Goal: Information Seeking & Learning: Compare options

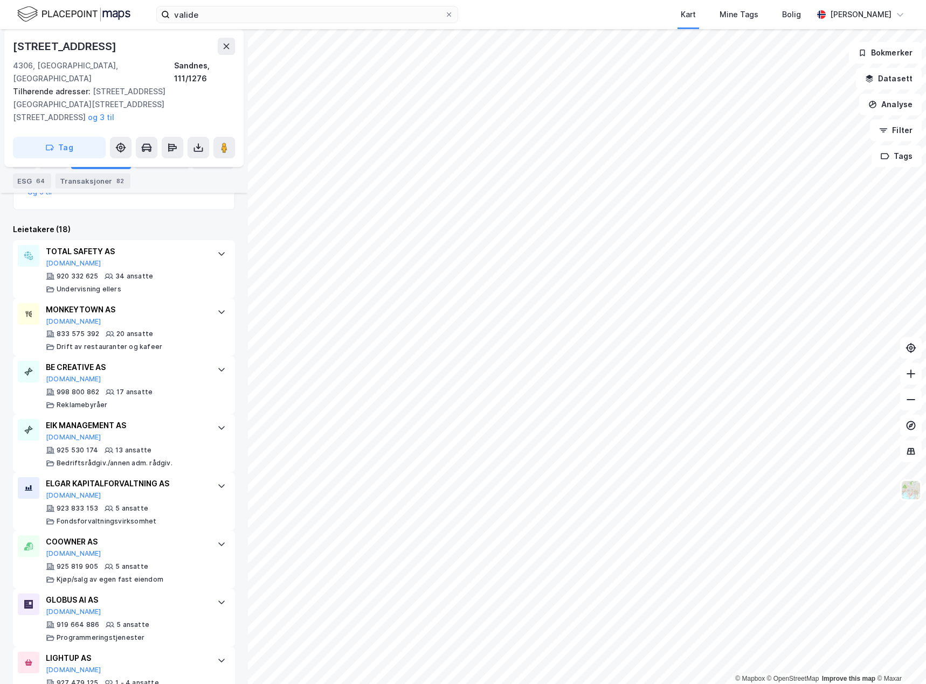
scroll to position [377, 0]
click at [204, 240] on div "TOTAL SAFETY AS [DOMAIN_NAME] 920 332 625 34 ansatte Undervisning [PERSON_NAME]" at bounding box center [124, 269] width 222 height 58
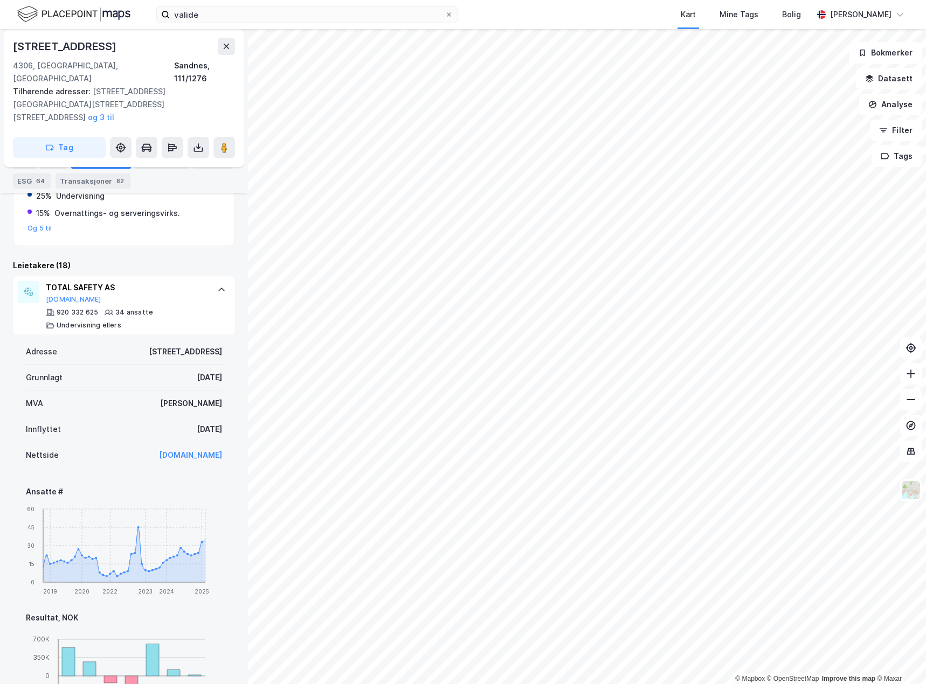
scroll to position [323, 0]
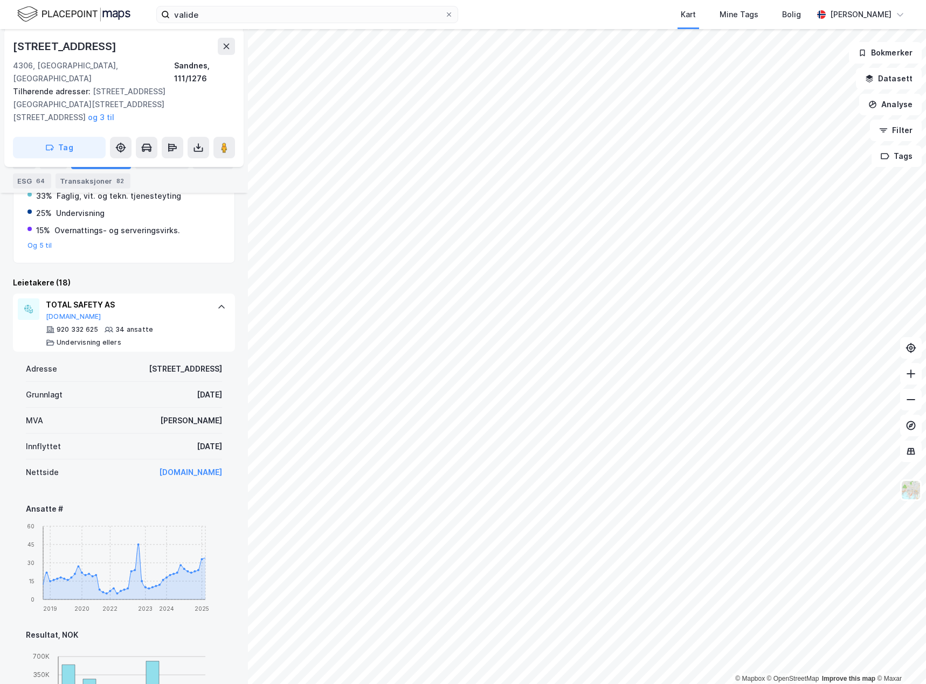
click at [199, 468] on link "[DOMAIN_NAME]" at bounding box center [190, 472] width 63 height 9
click at [197, 298] on div "TOTAL SAFETY AS [DOMAIN_NAME]" at bounding box center [126, 309] width 161 height 23
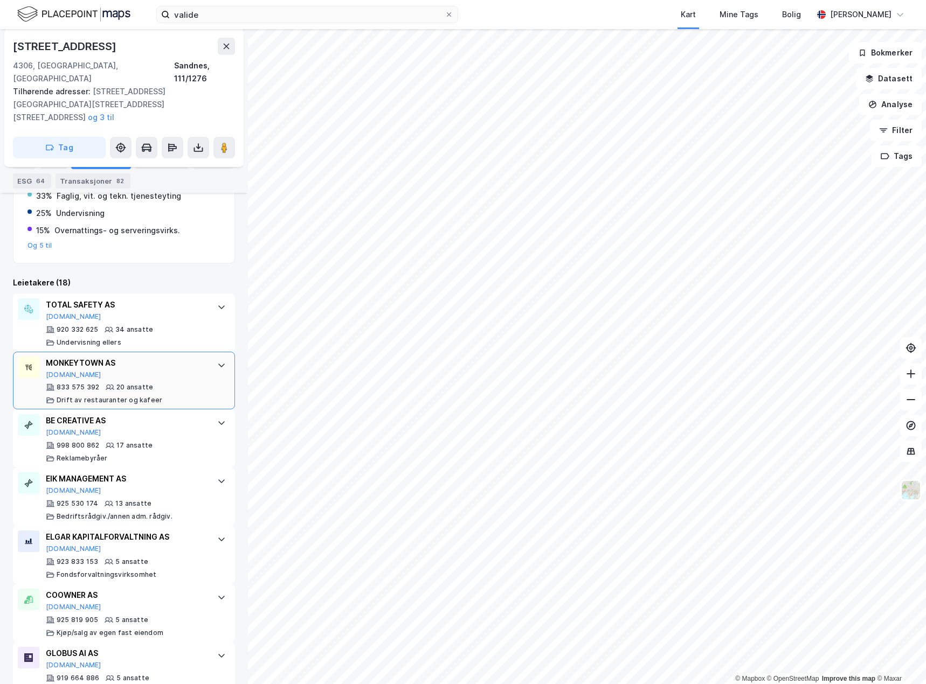
click at [201, 352] on div "MONKEYTOWN AS [DOMAIN_NAME] 833 575 392 20 ansatte Drift av restauranter og kaf…" at bounding box center [124, 381] width 222 height 58
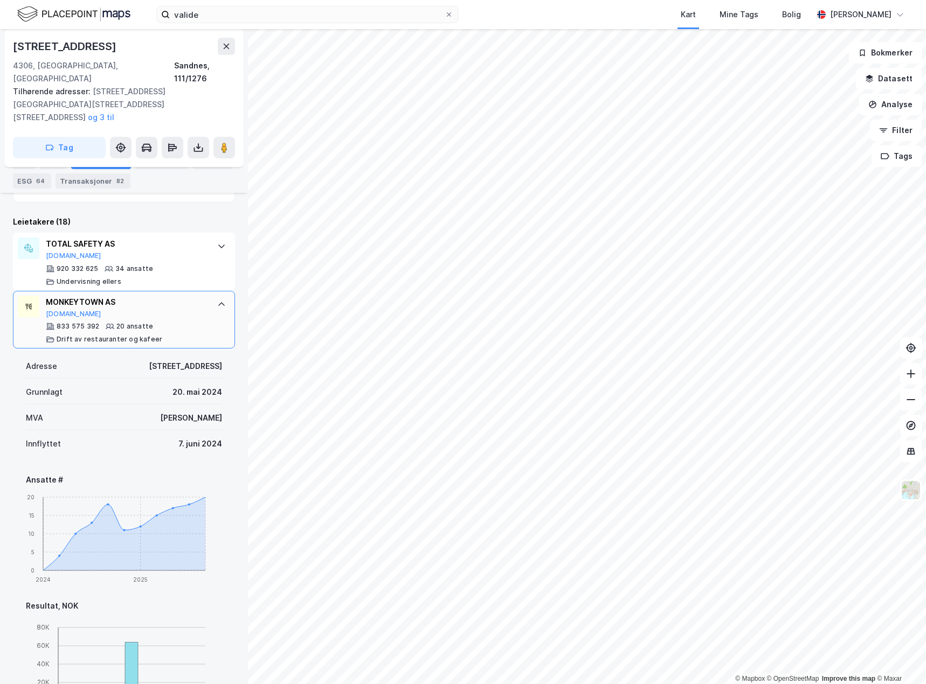
scroll to position [377, 0]
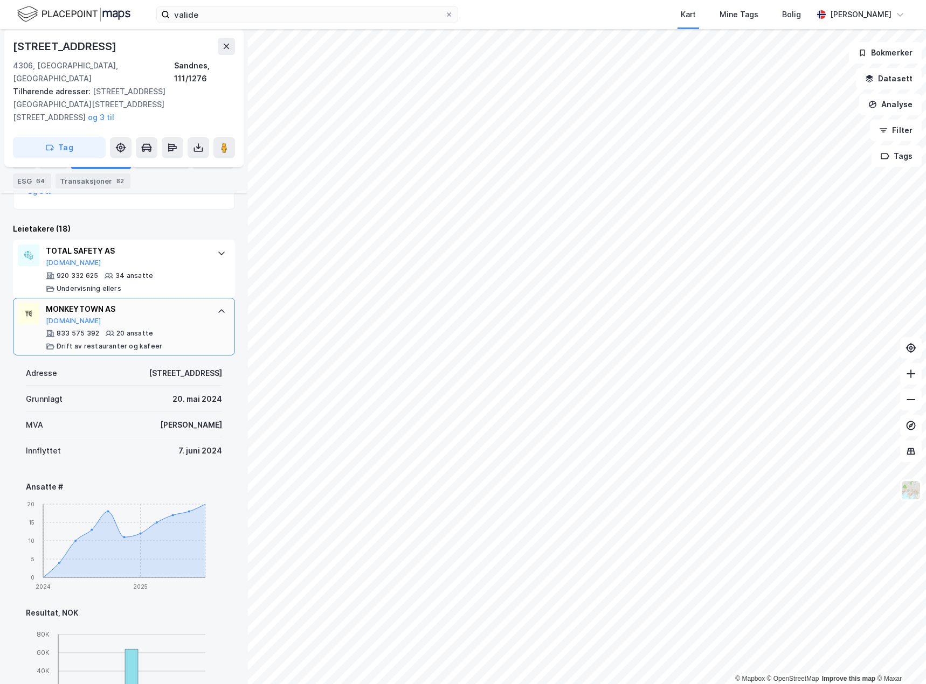
click at [196, 303] on div "MONKEYTOWN AS" at bounding box center [126, 309] width 161 height 13
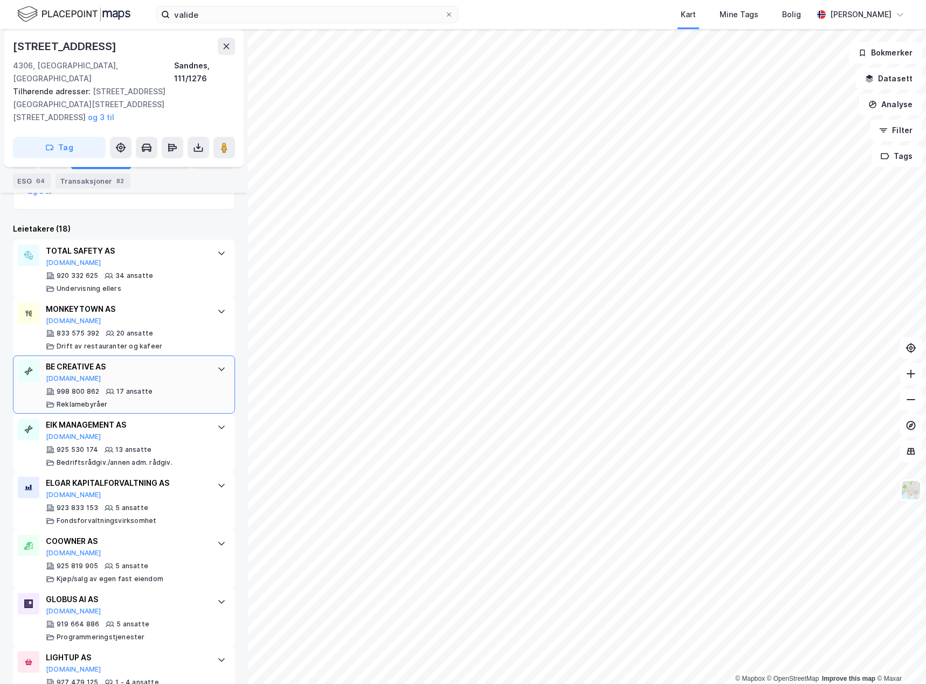
click at [196, 360] on div "BE CREATIVE AS" at bounding box center [126, 366] width 161 height 13
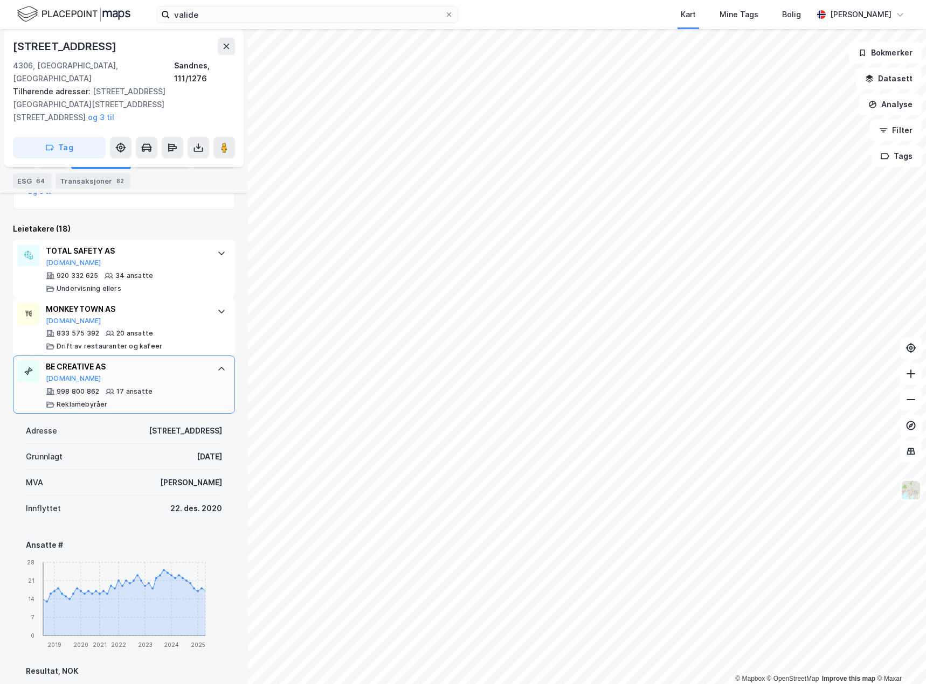
click at [196, 360] on div "BE CREATIVE AS" at bounding box center [126, 366] width 161 height 13
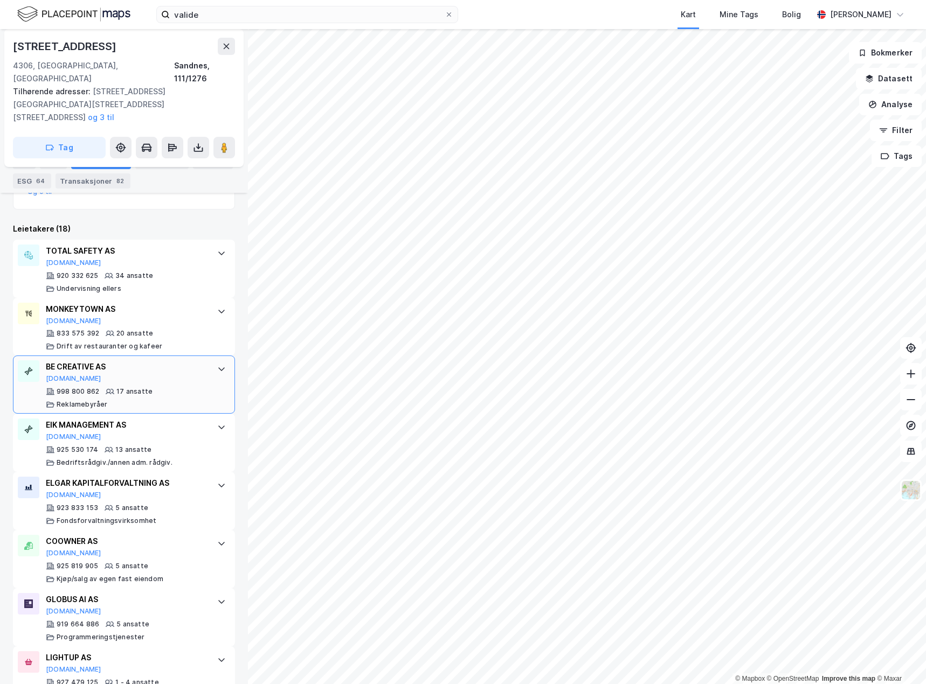
scroll to position [431, 0]
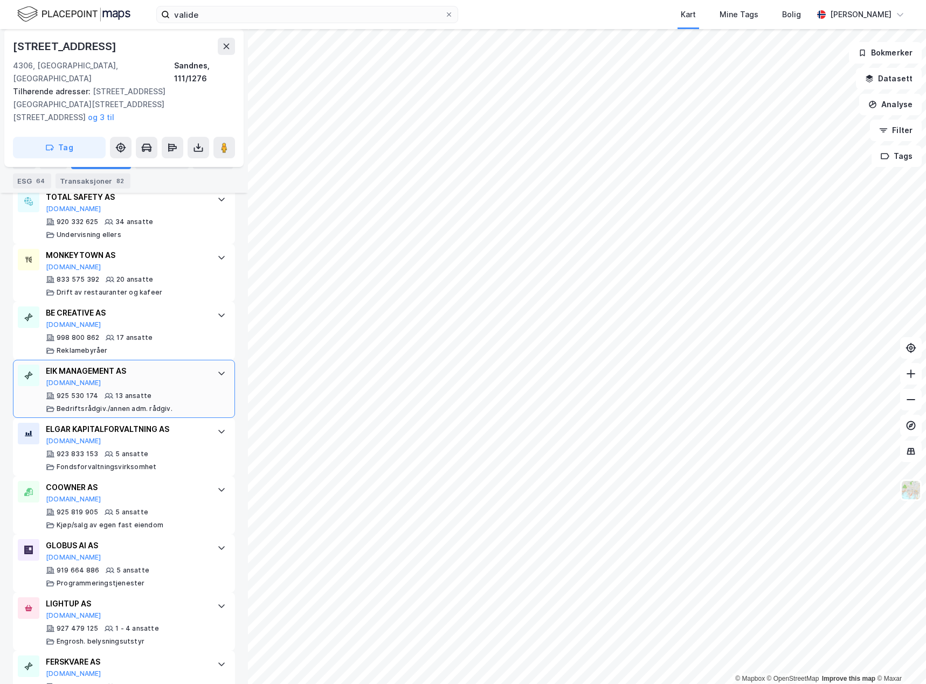
click at [183, 392] on div "925 530 174 13 ansatte Bedriftsrådgiv./[PERSON_NAME] adm. rådgiv." at bounding box center [126, 403] width 161 height 22
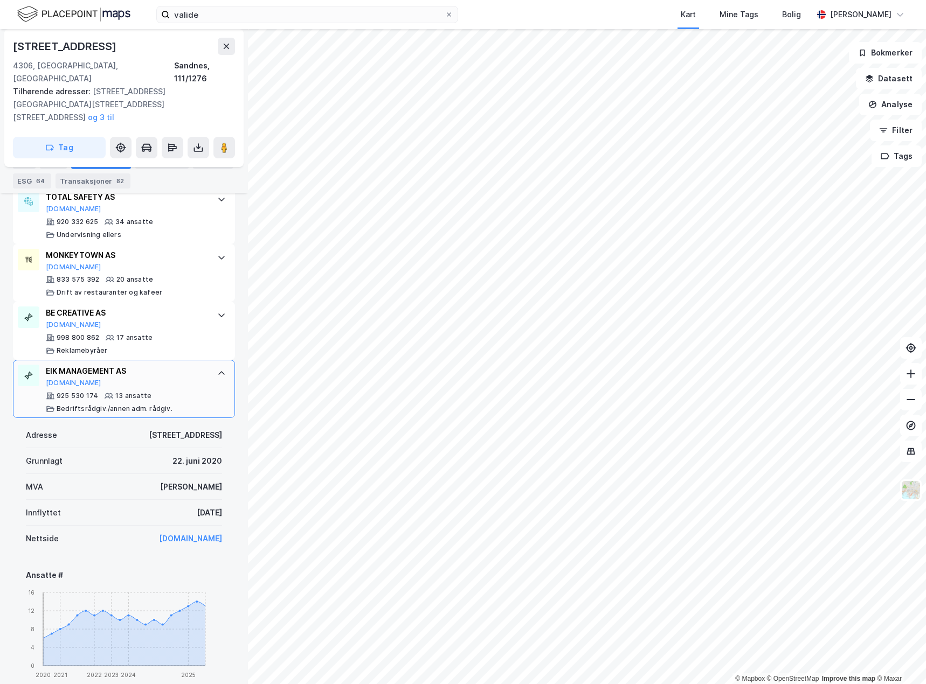
click at [183, 392] on div "925 530 174 13 ansatte Bedriftsrådgiv./[PERSON_NAME] adm. rådgiv." at bounding box center [126, 403] width 161 height 22
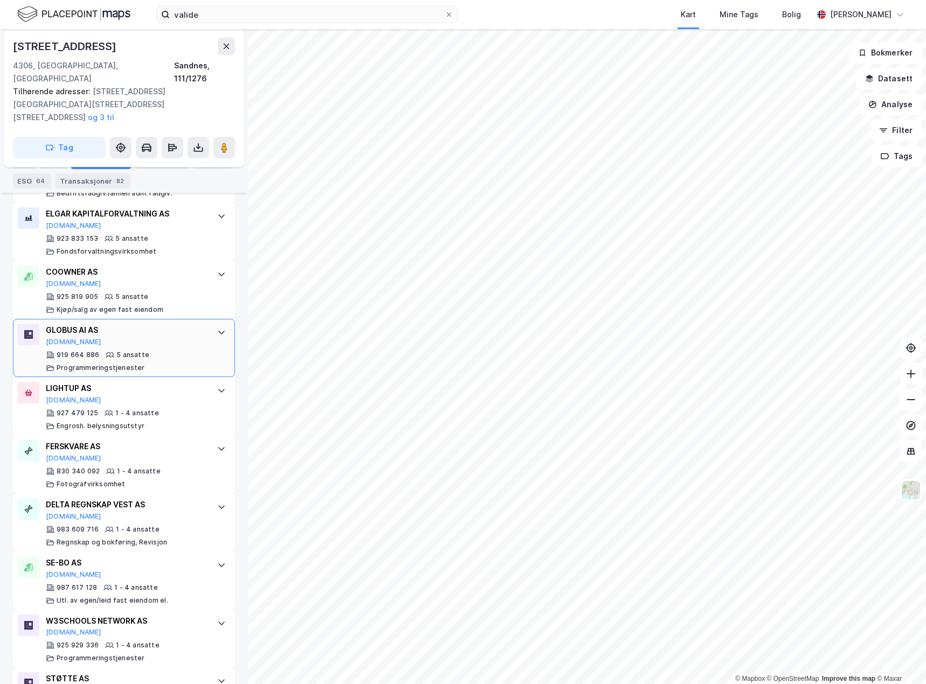
scroll to position [485, 0]
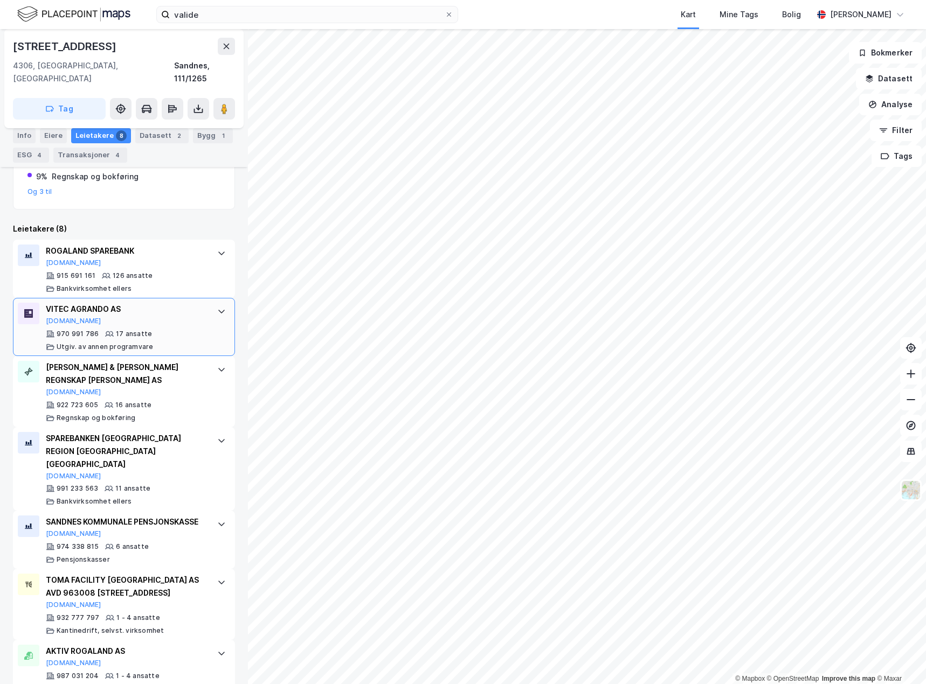
scroll to position [269, 0]
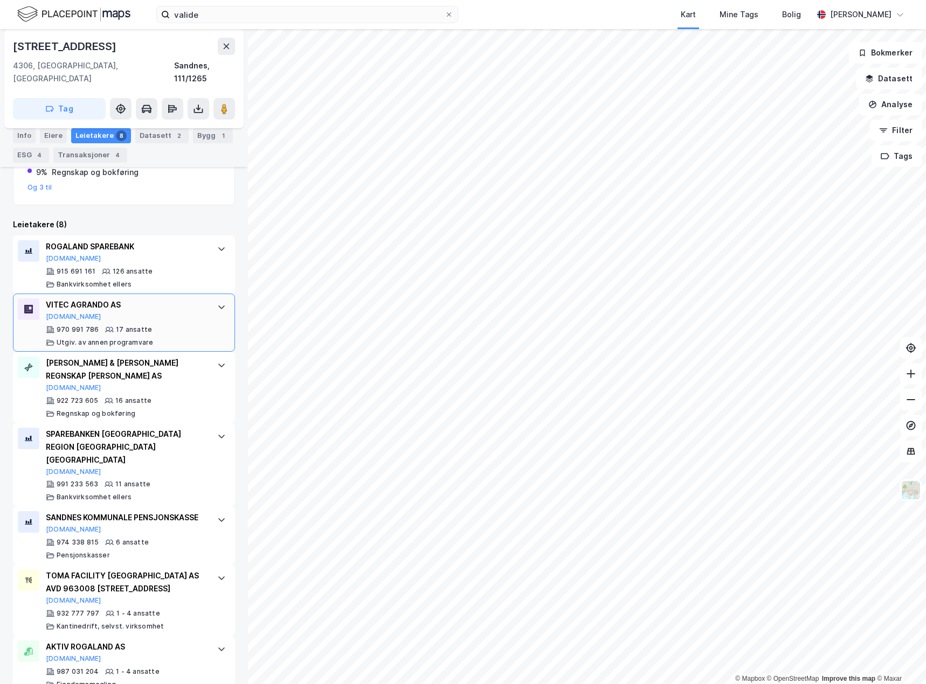
click at [193, 303] on div "VITEC AGRANDO AS [DOMAIN_NAME]" at bounding box center [126, 309] width 161 height 23
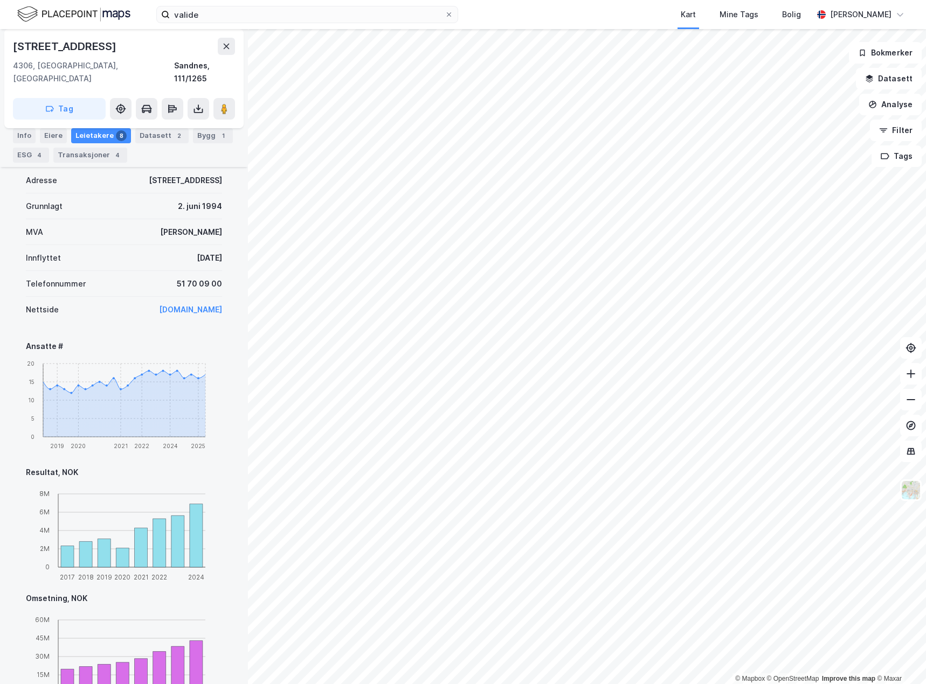
scroll to position [323, 0]
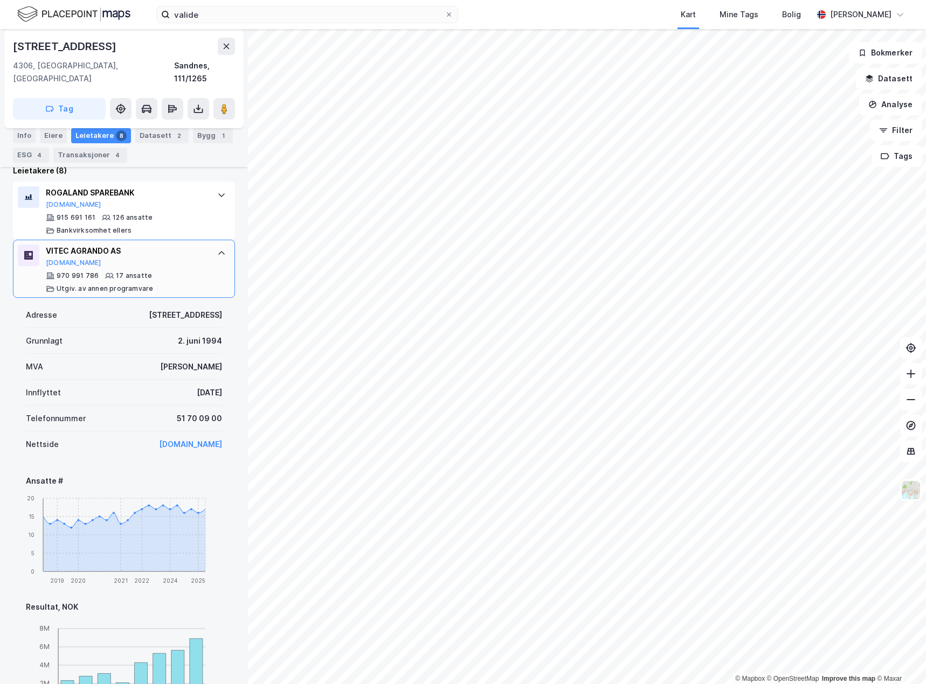
click at [189, 272] on div "970 991 786 17 ansatte [PERSON_NAME]. [PERSON_NAME] programvare" at bounding box center [126, 283] width 161 height 22
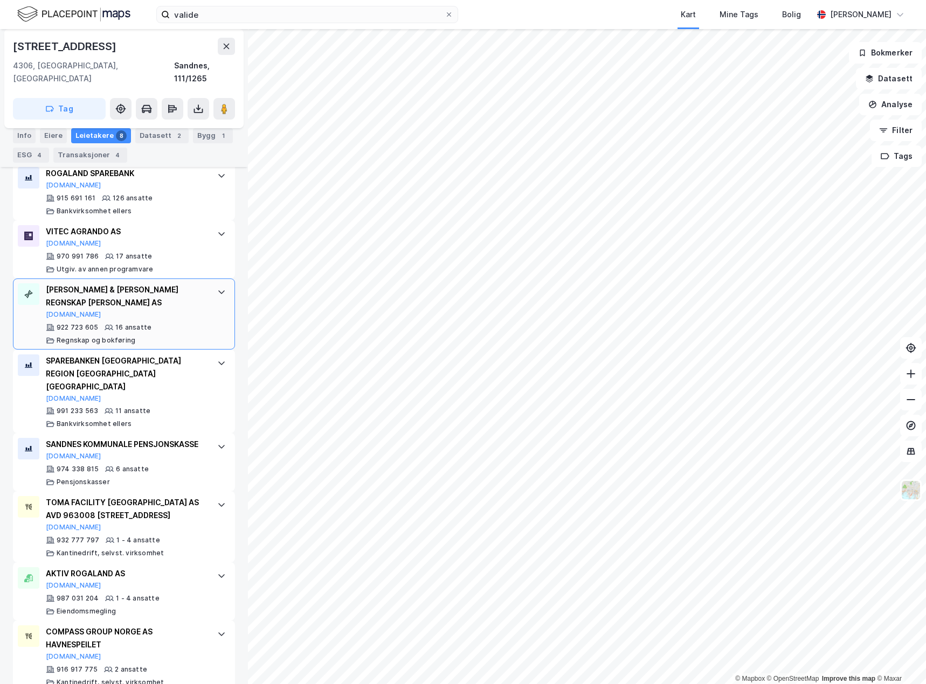
scroll to position [351, 0]
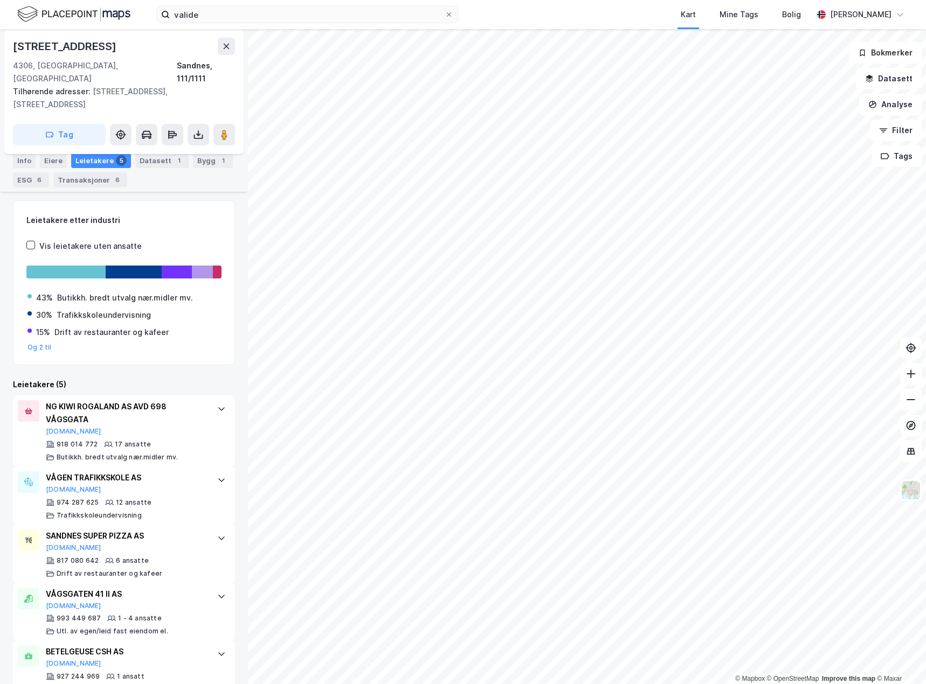
scroll to position [137, 0]
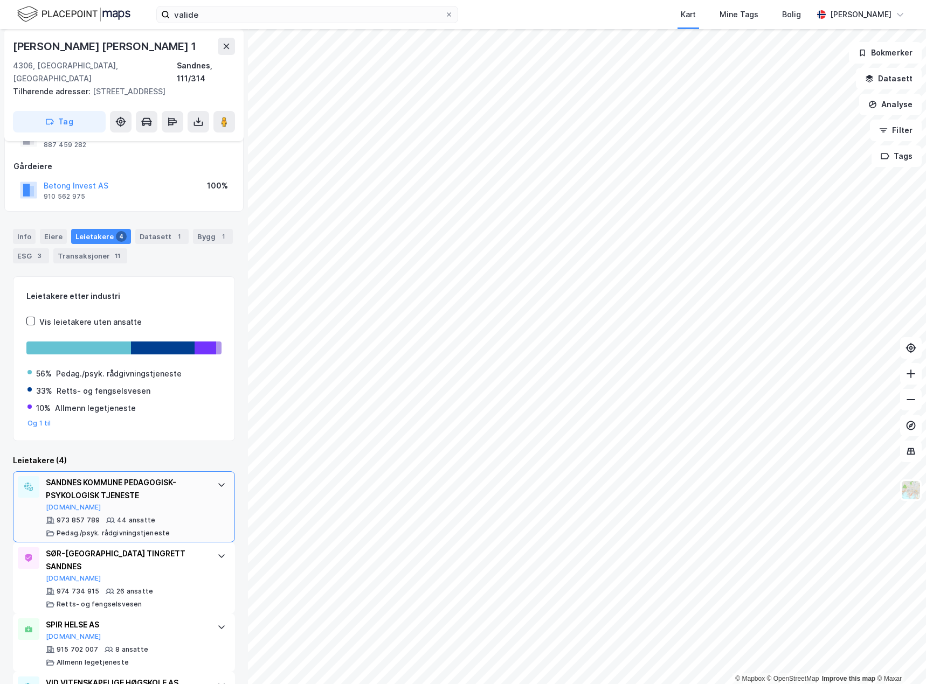
scroll to position [92, 0]
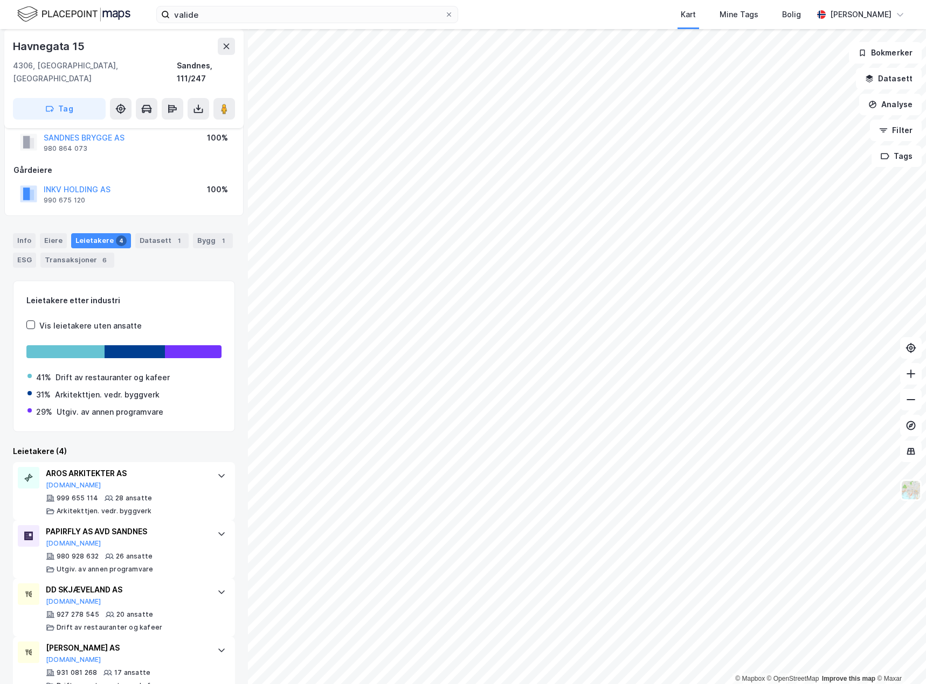
scroll to position [40, 0]
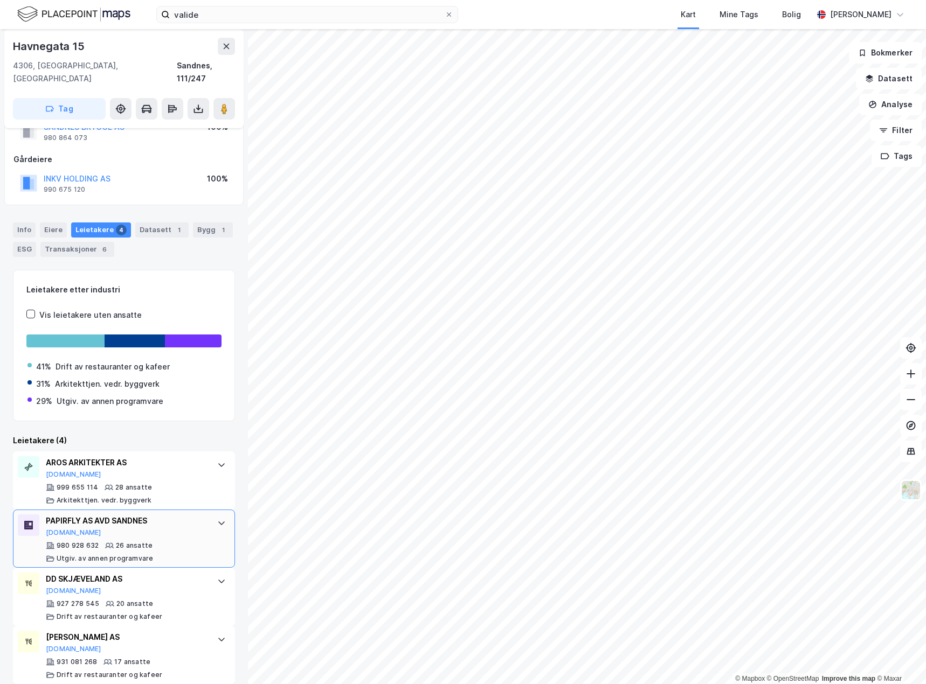
click at [218, 514] on div at bounding box center [221, 522] width 17 height 17
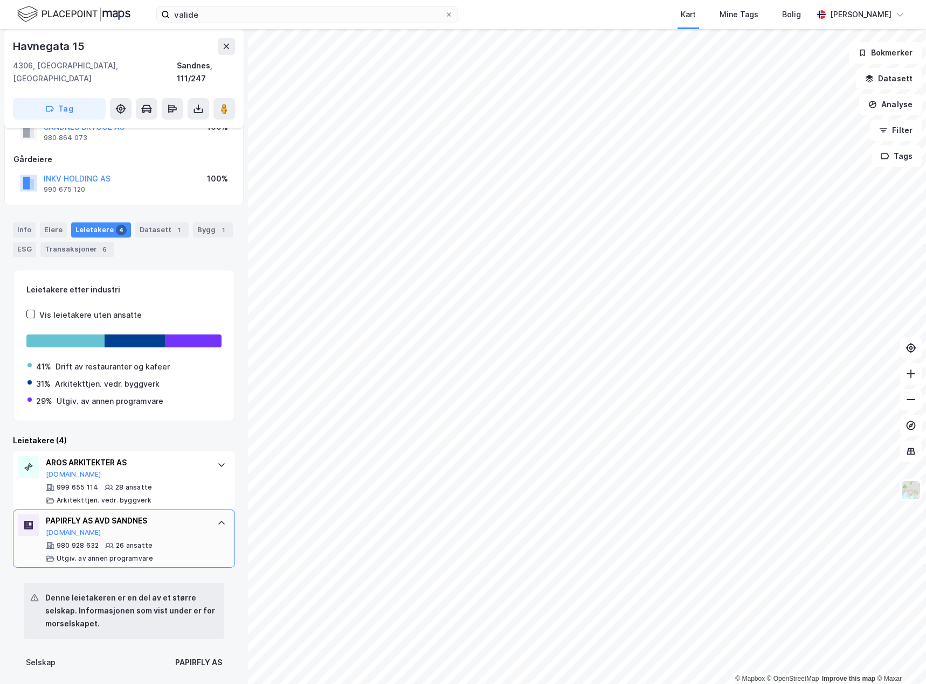
scroll to position [202, 0]
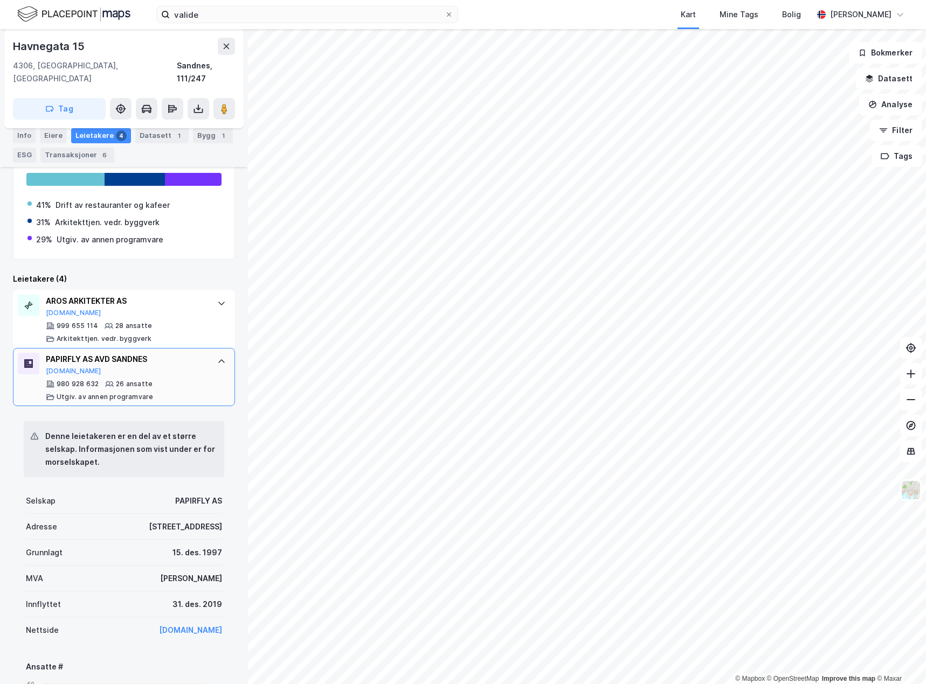
click at [201, 360] on div "PAPIRFLY AS AVD SANDNES [DOMAIN_NAME] 980 928 632 26 ansatte [PERSON_NAME]. [PE…" at bounding box center [124, 377] width 222 height 58
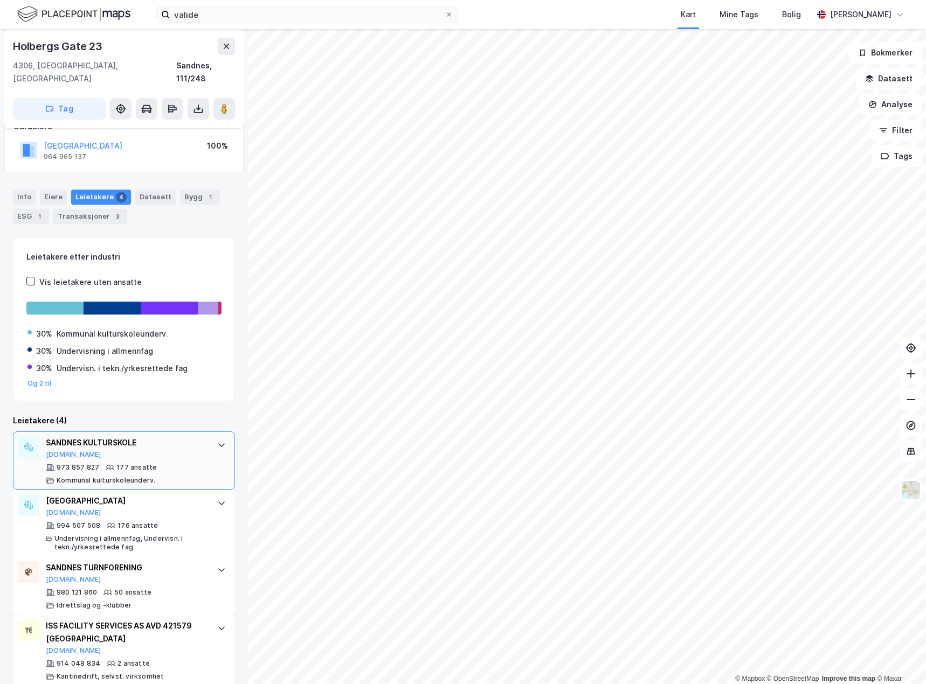
scroll to position [75, 0]
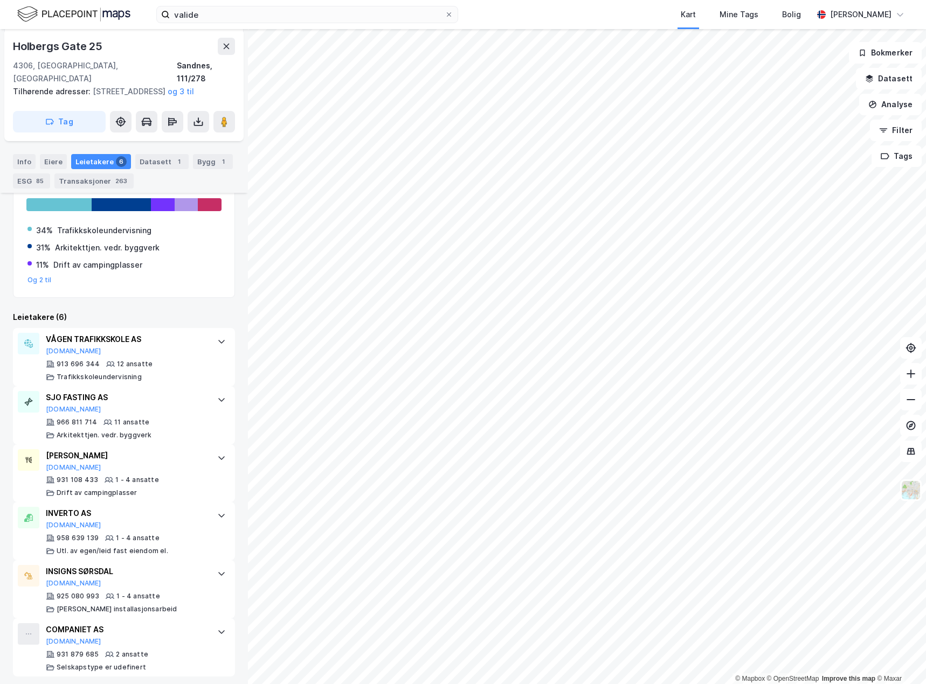
scroll to position [304, 0]
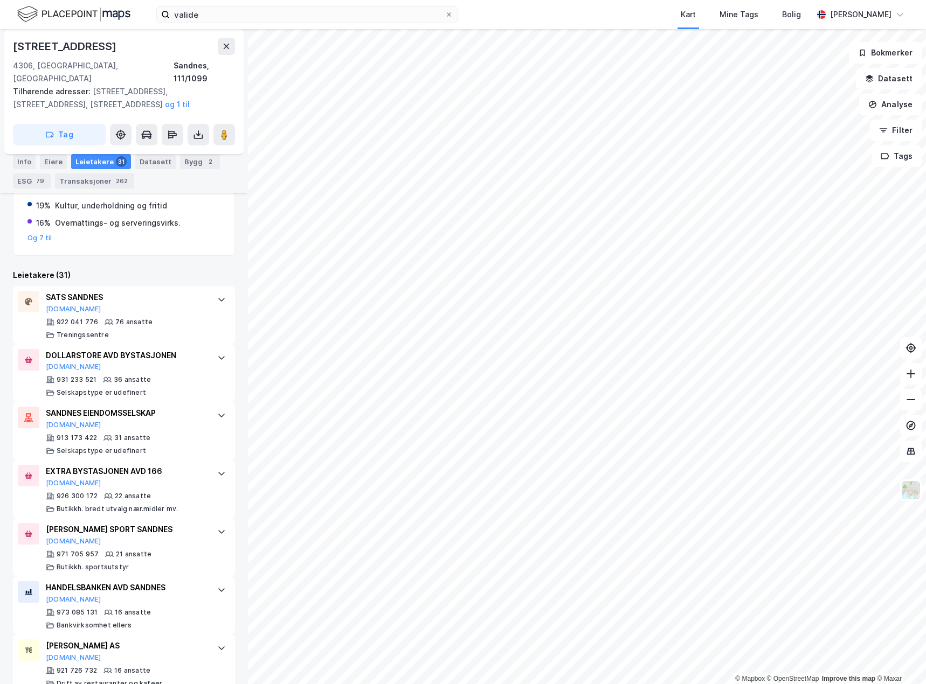
scroll to position [377, 0]
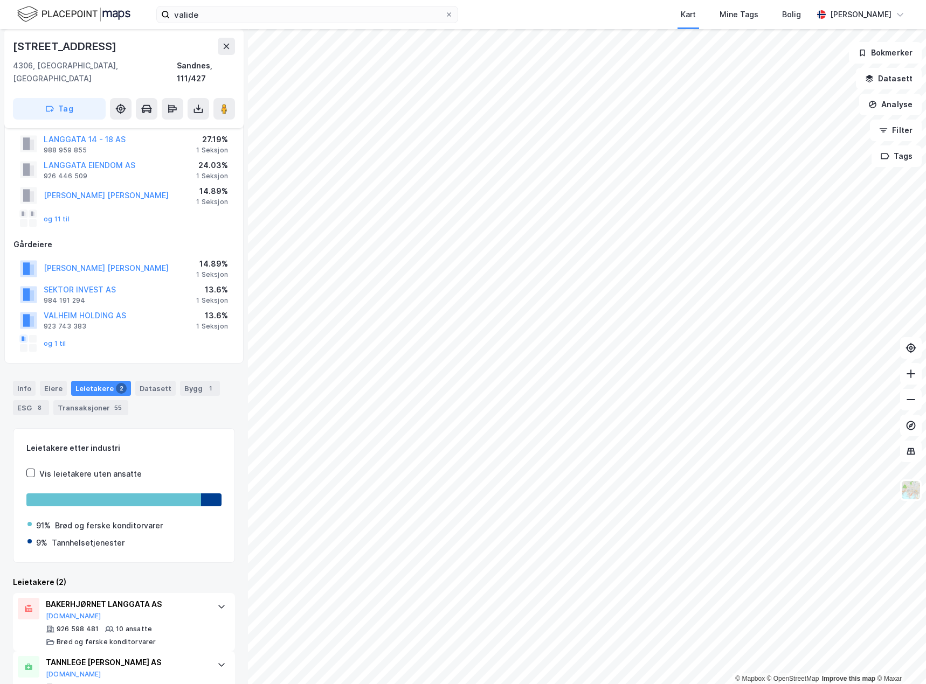
scroll to position [53, 0]
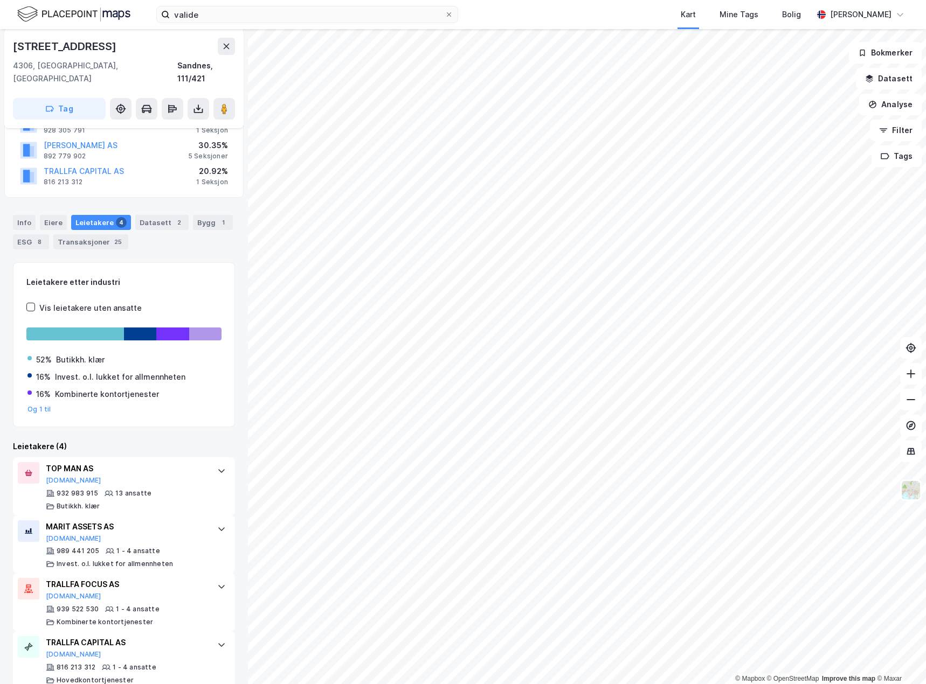
scroll to position [178, 0]
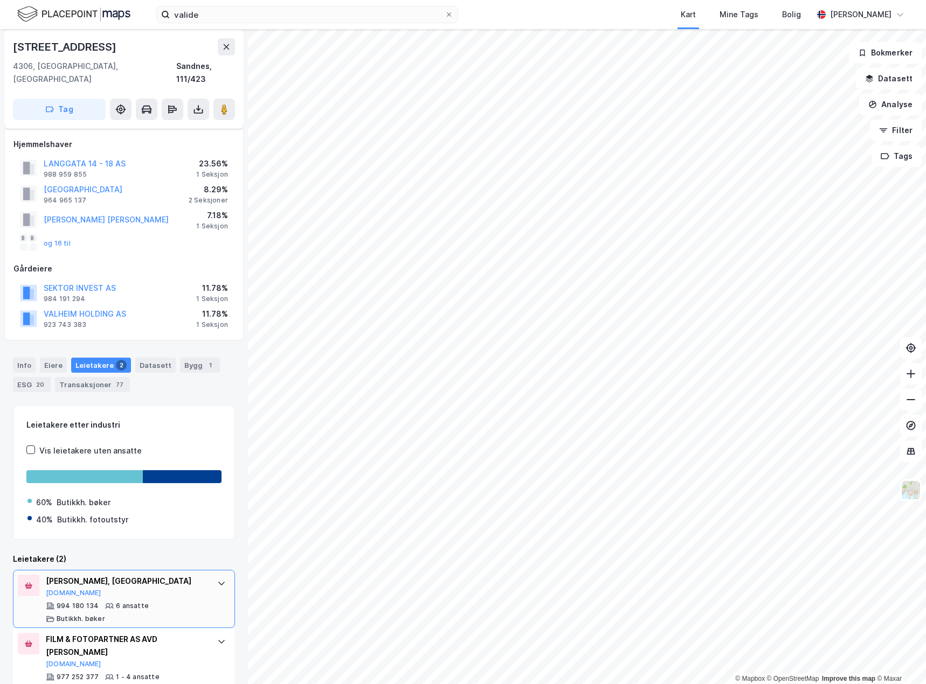
scroll to position [6, 0]
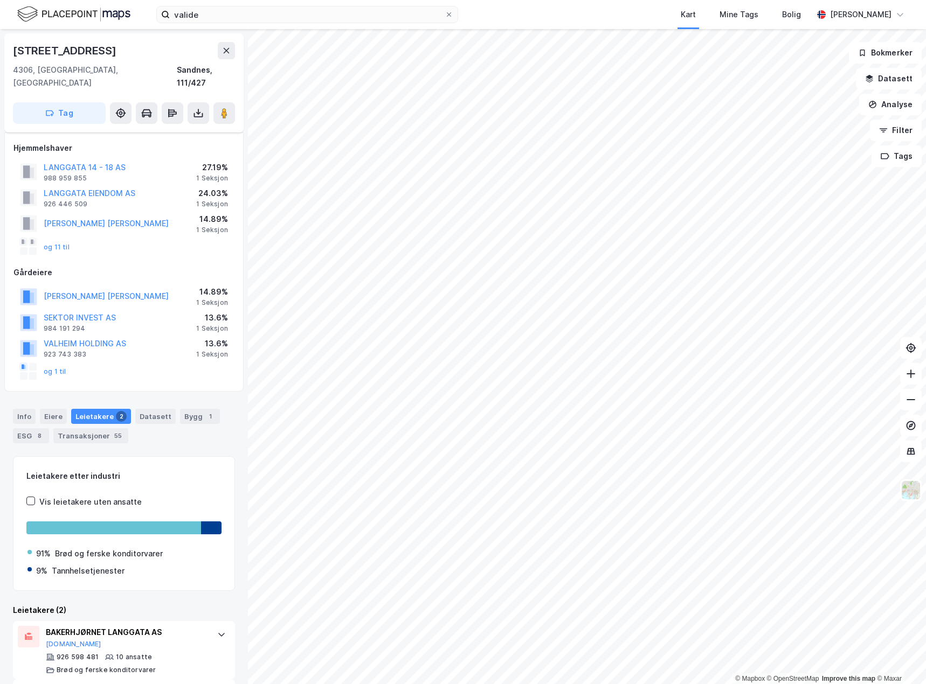
scroll to position [53, 0]
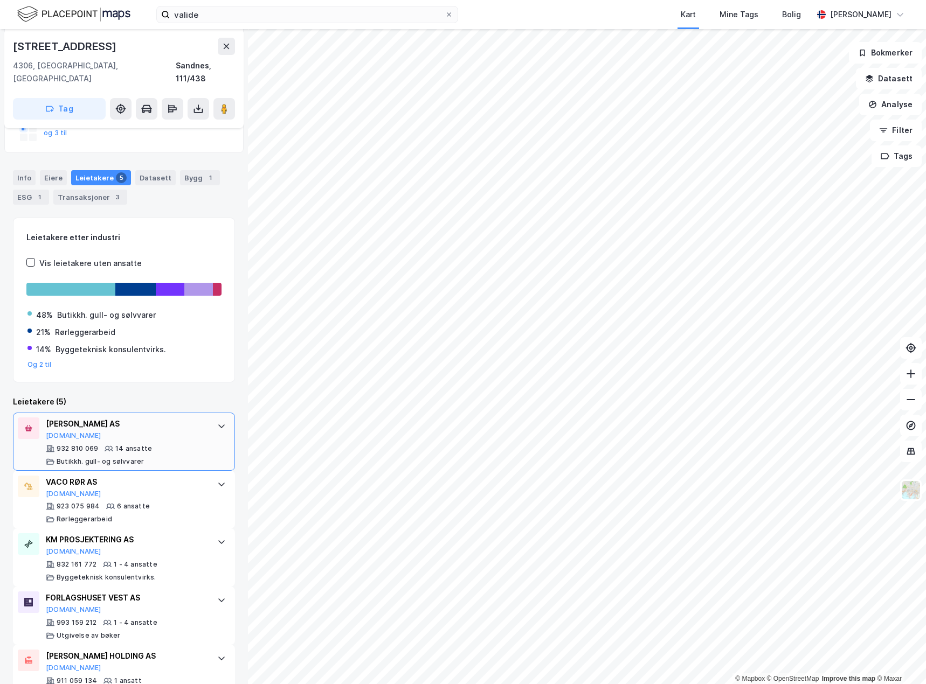
scroll to position [258, 0]
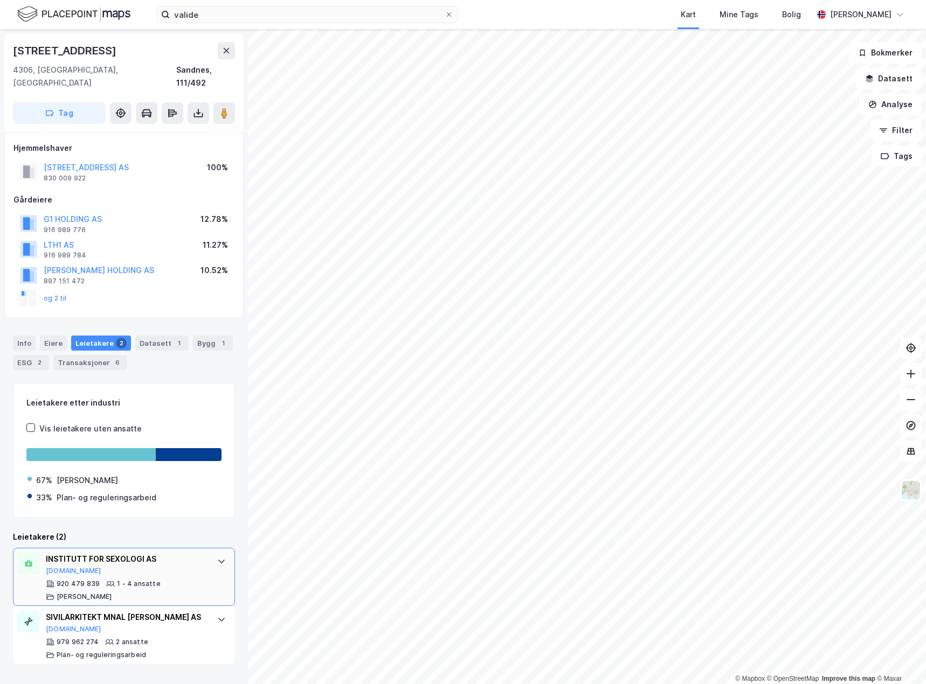
click at [204, 566] on div "INSTITUTT FOR SEXOLOGI AS [DOMAIN_NAME] 920 479 839 1 - 4 ansatte [PERSON_NAME]" at bounding box center [124, 577] width 222 height 58
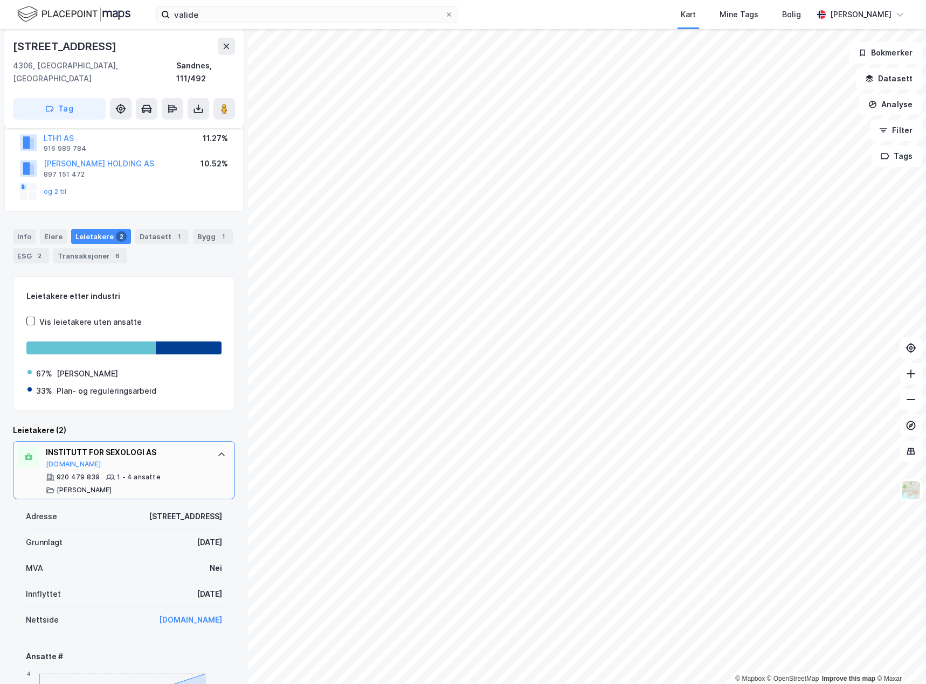
scroll to position [108, 0]
click at [110, 453] on div "INSTITUTT FOR SEXOLOGI AS [DOMAIN_NAME]" at bounding box center [126, 456] width 161 height 23
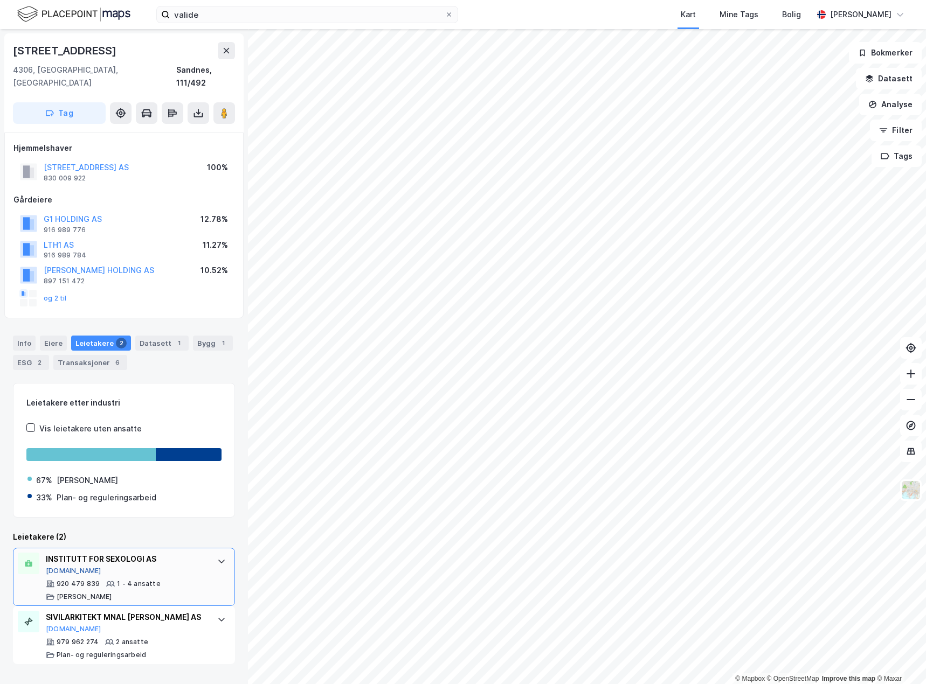
click at [64, 567] on button "[DOMAIN_NAME]" at bounding box center [73, 571] width 55 height 9
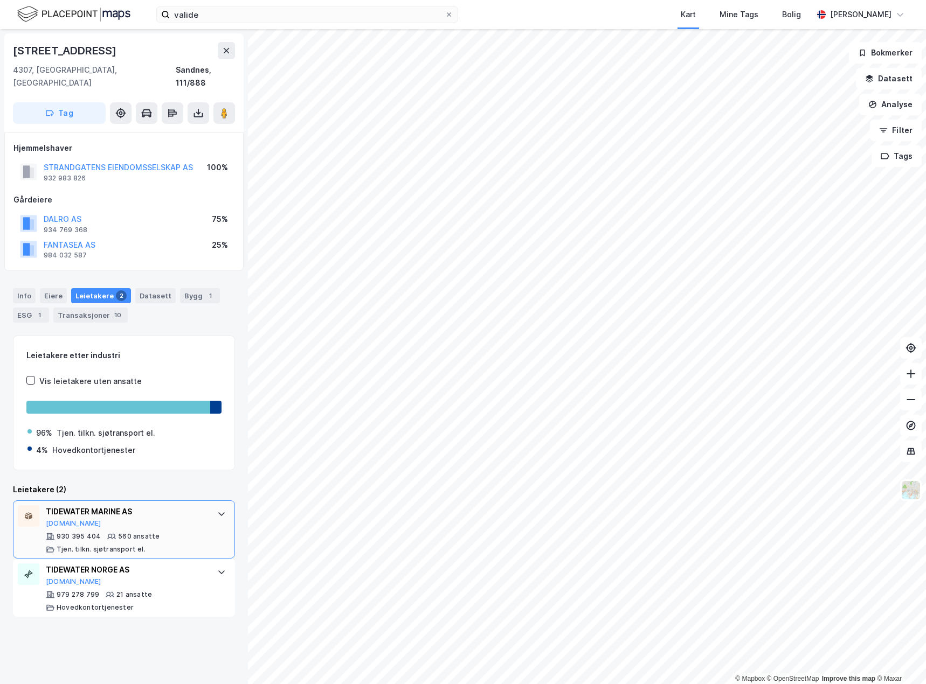
click at [217, 510] on icon at bounding box center [221, 514] width 9 height 9
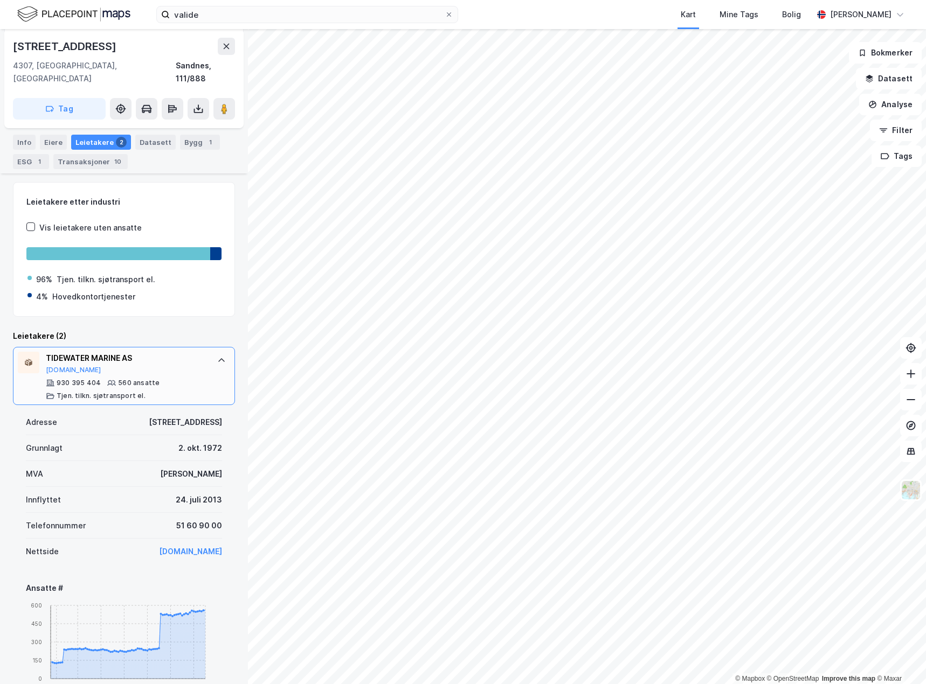
scroll to position [162, 0]
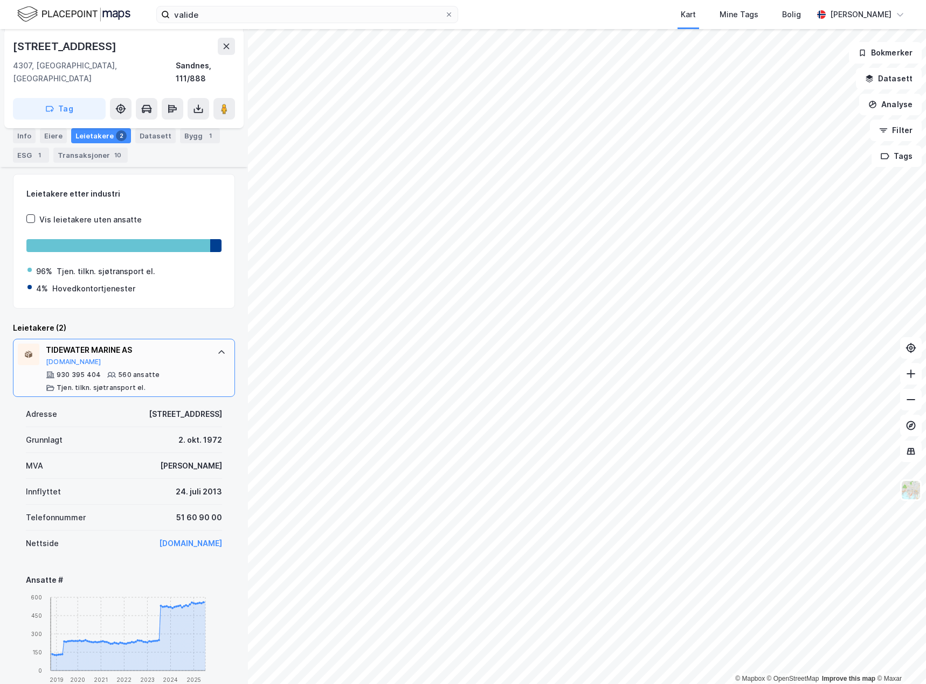
click at [175, 539] on link "[DOMAIN_NAME]" at bounding box center [190, 543] width 63 height 9
click at [65, 358] on button "[DOMAIN_NAME]" at bounding box center [73, 362] width 55 height 9
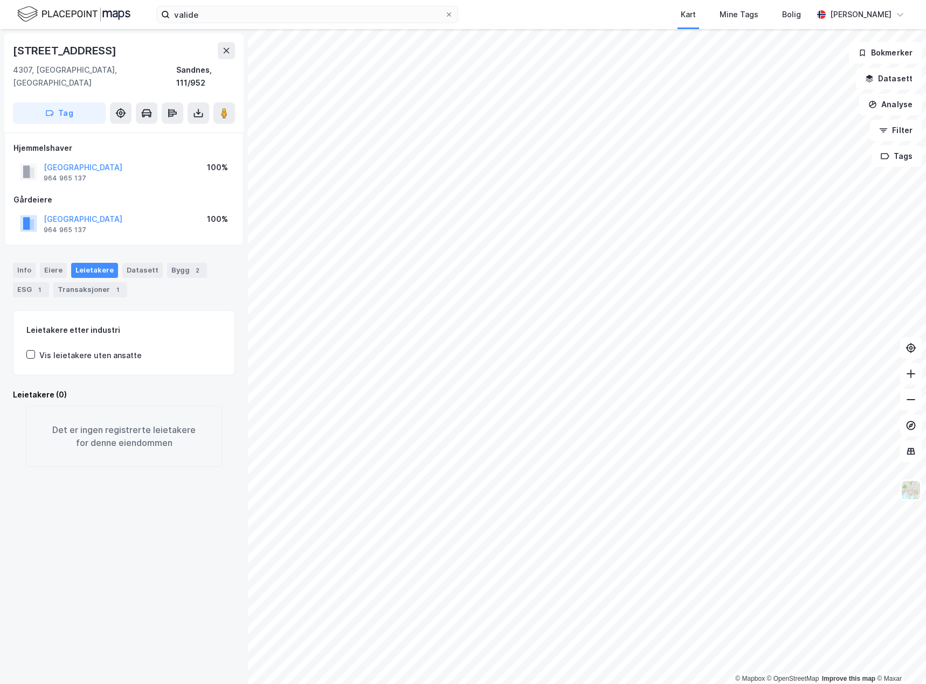
click at [620, 684] on html "valide Kart Mine Tags [PERSON_NAME] © Mapbox © OpenStreetMap Improve this map ©…" at bounding box center [463, 342] width 926 height 684
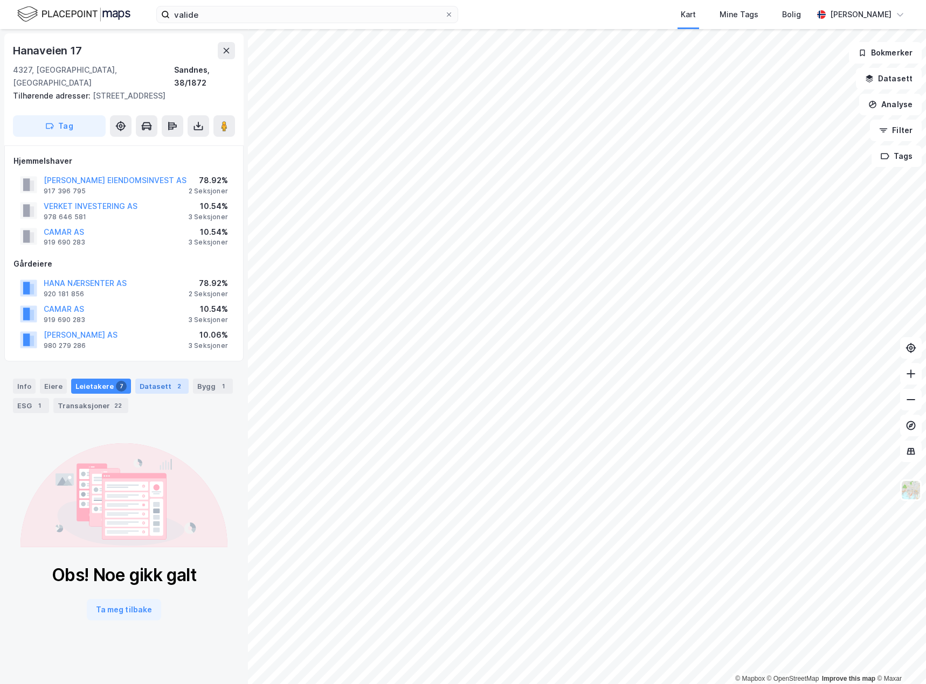
click at [158, 379] on div "Datasett 2" at bounding box center [161, 386] width 53 height 15
click at [89, 398] on div "Transaksjoner 22" at bounding box center [90, 405] width 75 height 15
click at [98, 379] on div "Leietakere 7" at bounding box center [101, 386] width 60 height 15
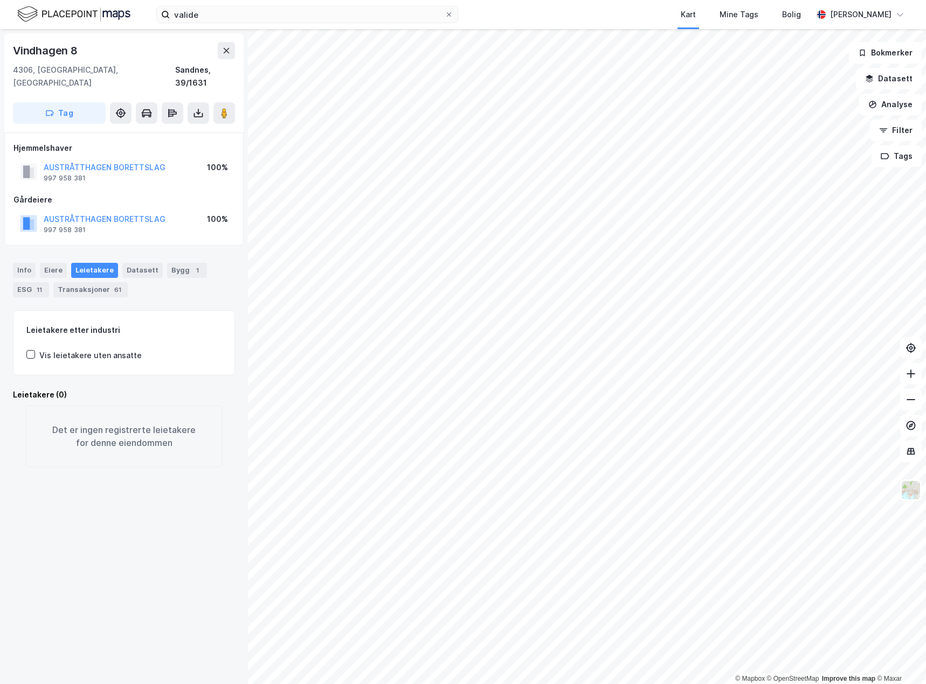
click at [214, 567] on div "© Mapbox © OpenStreetMap Improve this map © [PERSON_NAME][STREET_ADDRESS], [STR…" at bounding box center [463, 356] width 926 height 655
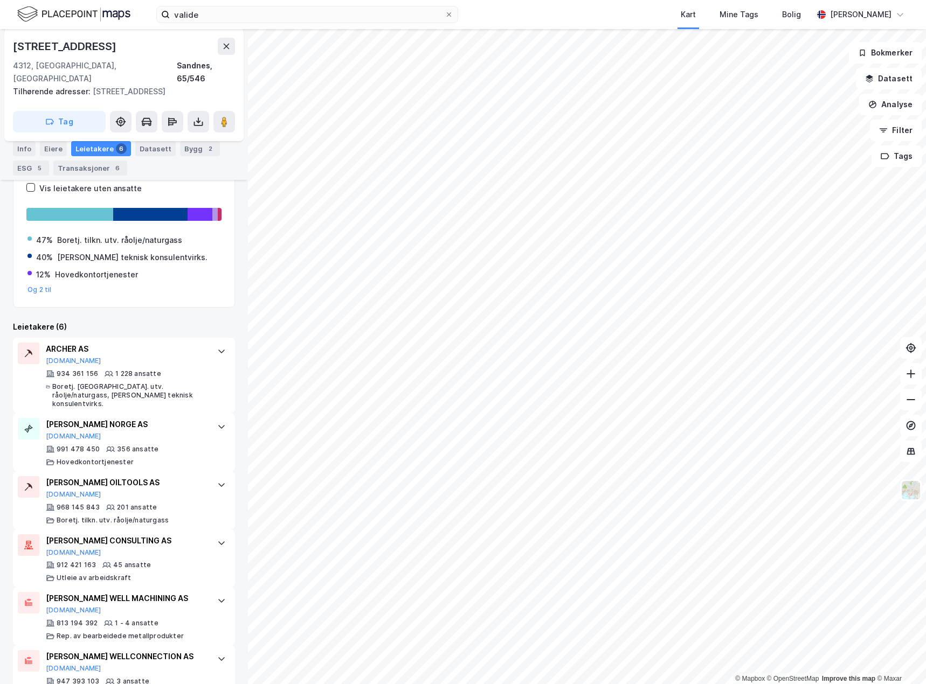
scroll to position [191, 0]
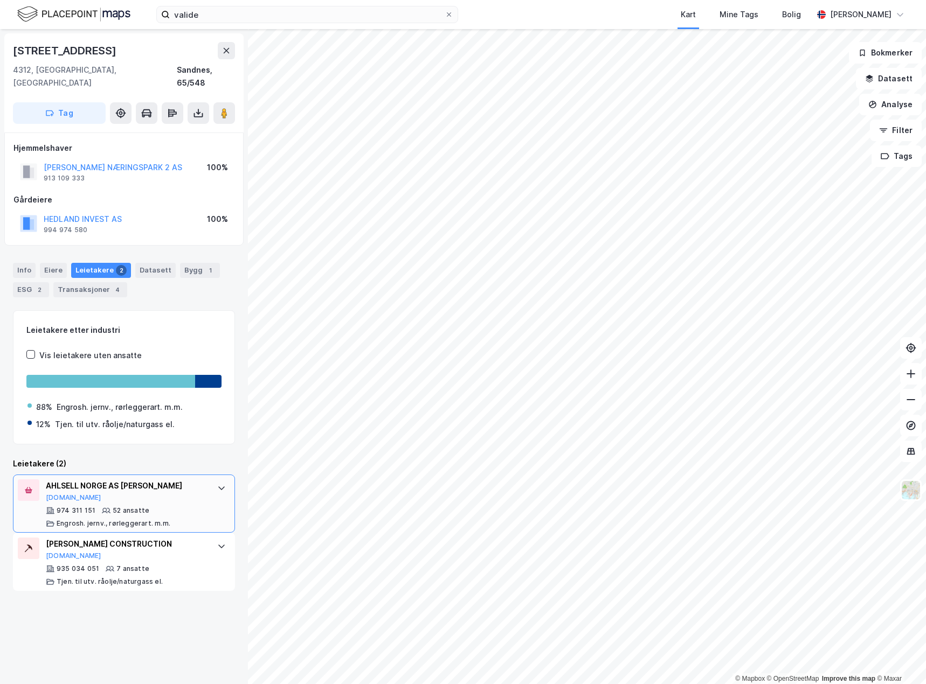
click at [213, 479] on div at bounding box center [221, 487] width 17 height 17
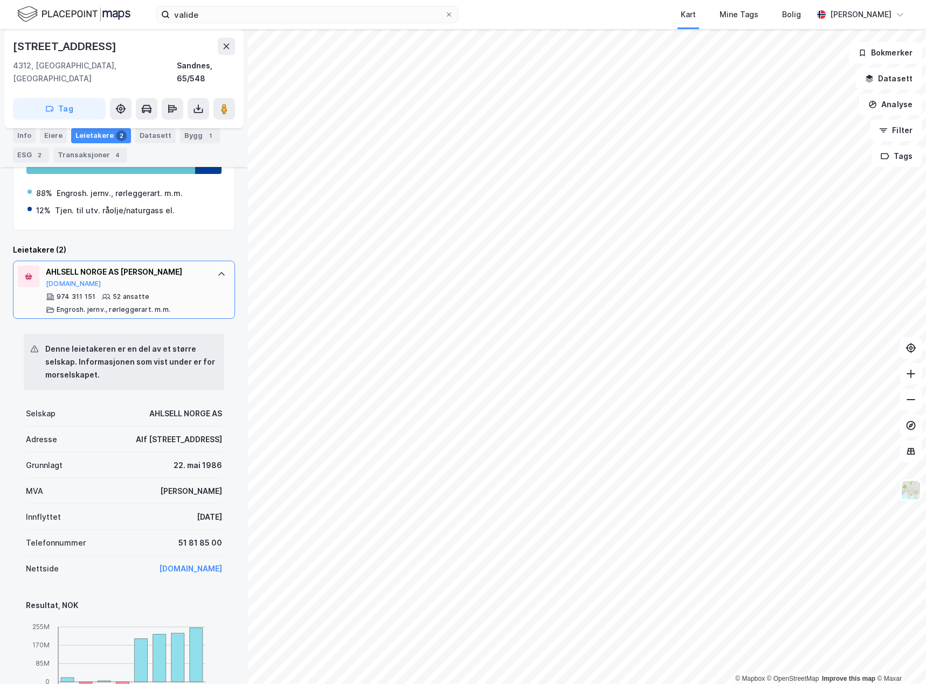
scroll to position [215, 0]
click at [217, 268] on icon at bounding box center [221, 272] width 9 height 9
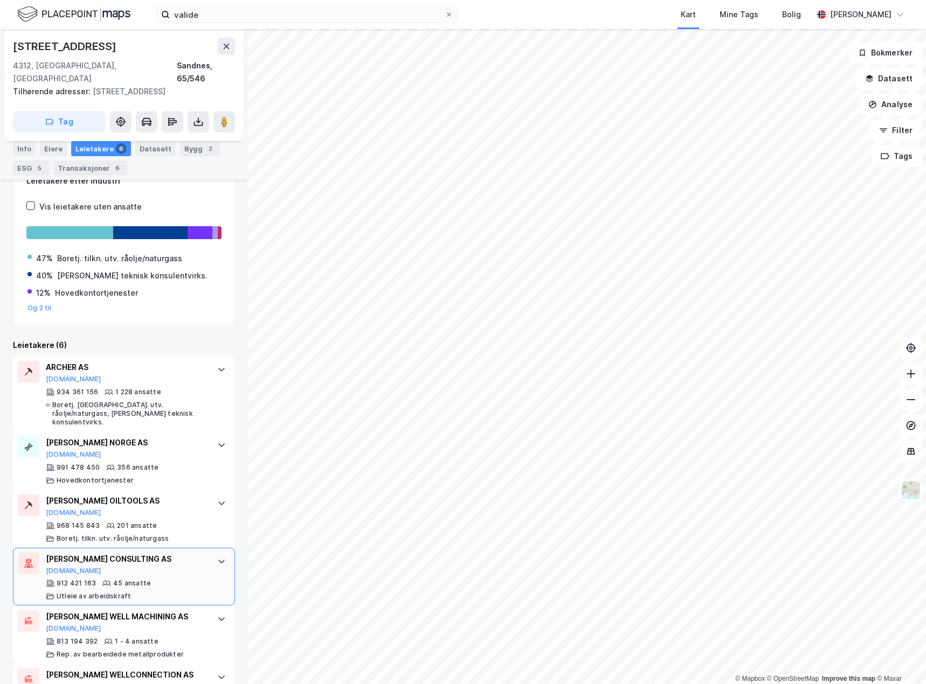
scroll to position [191, 0]
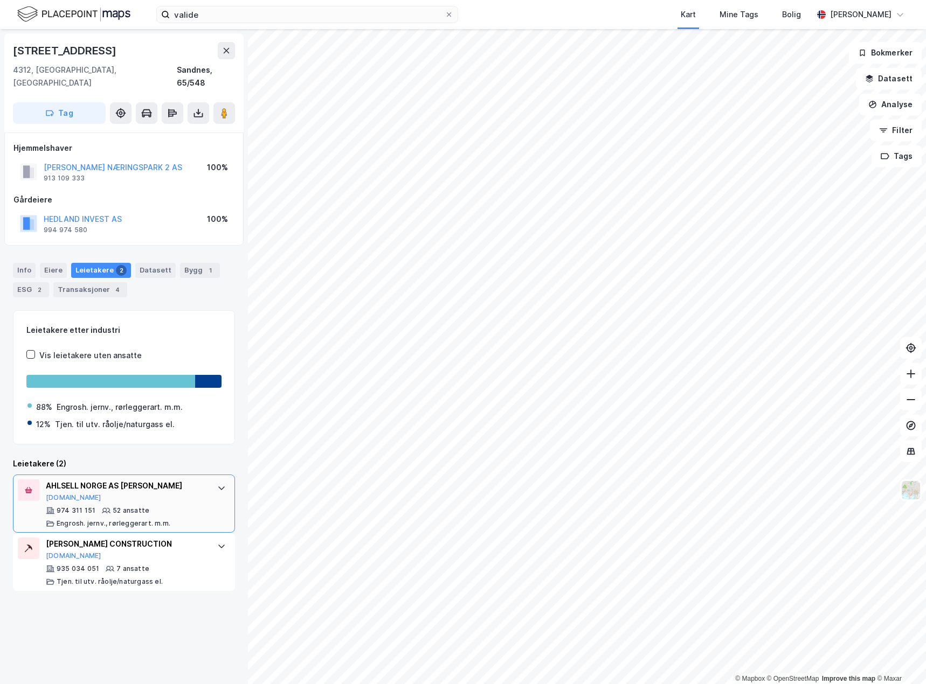
click at [217, 484] on icon at bounding box center [221, 488] width 9 height 9
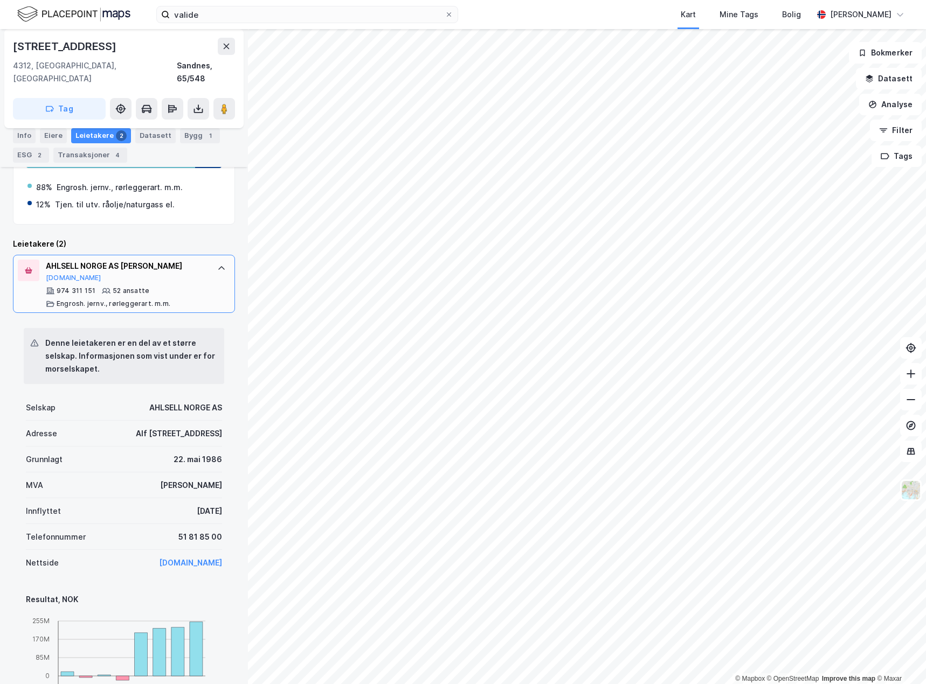
scroll to position [269, 0]
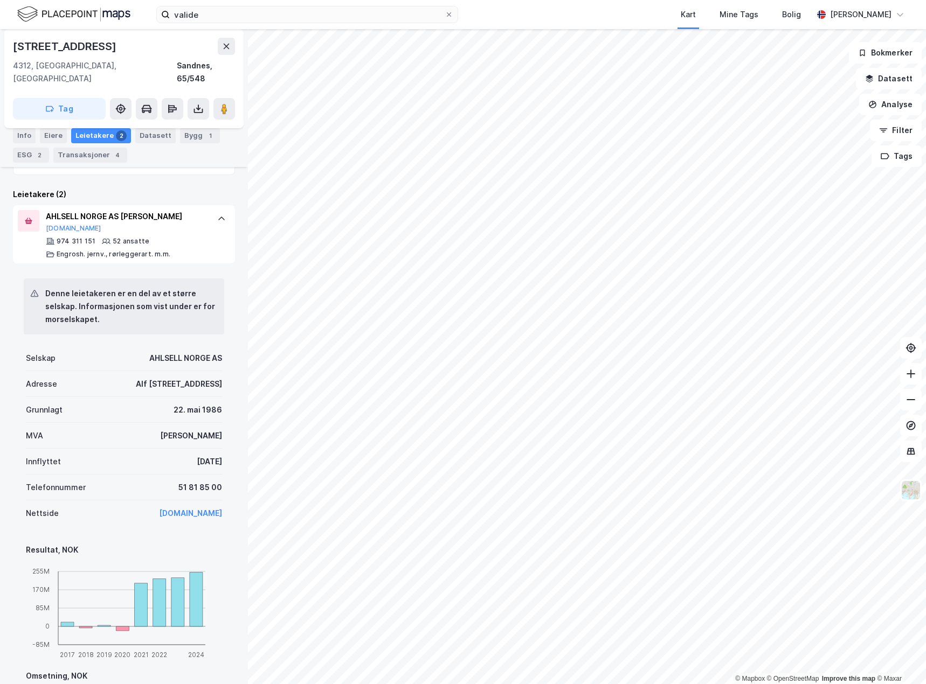
click at [208, 509] on link "[DOMAIN_NAME]" at bounding box center [190, 513] width 63 height 9
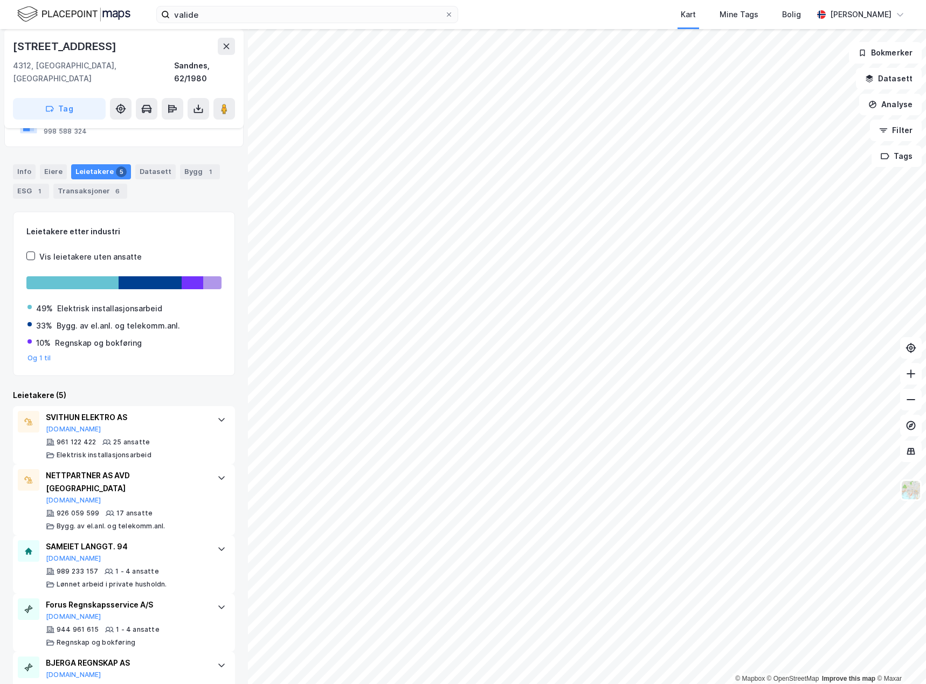
scroll to position [112, 0]
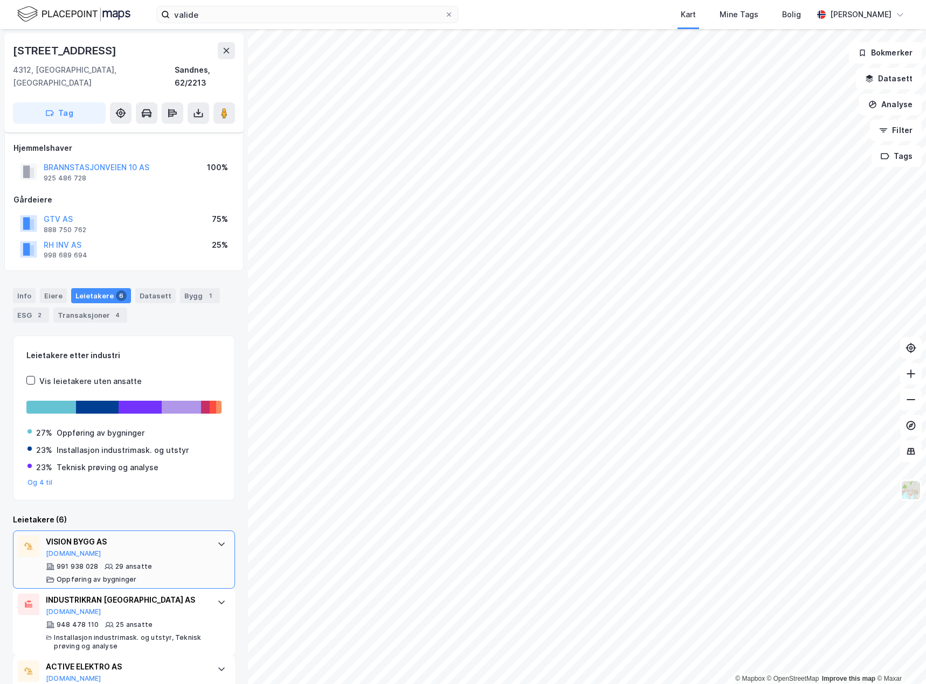
scroll to position [108, 0]
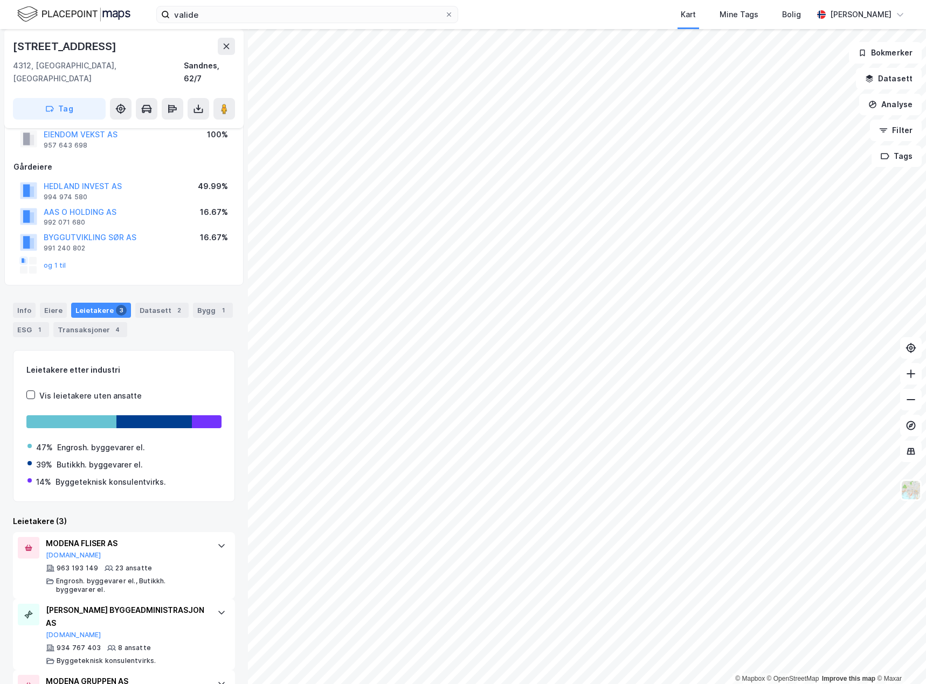
scroll to position [64, 0]
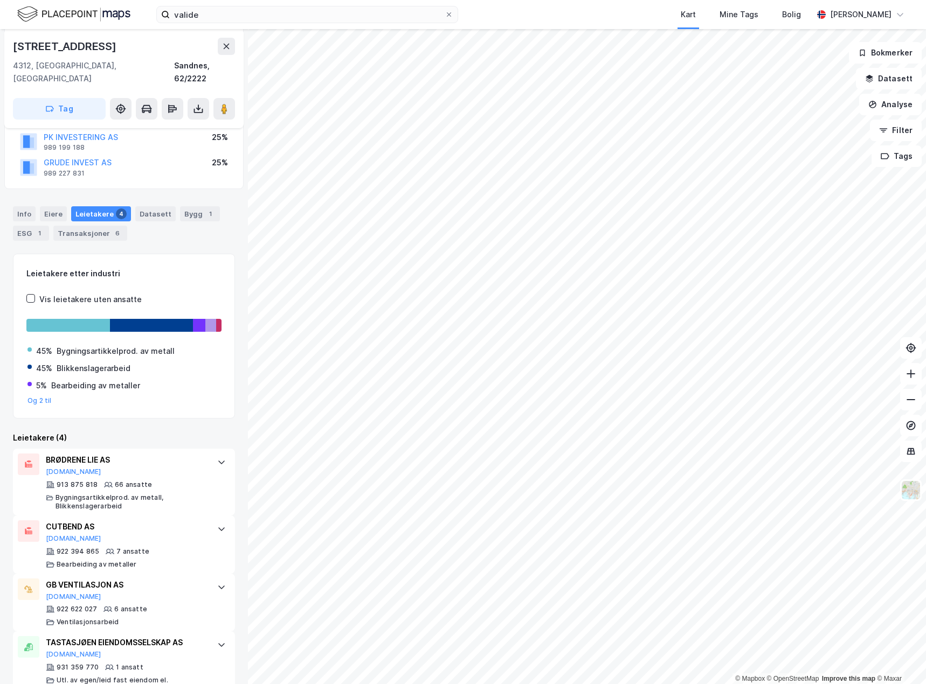
scroll to position [114, 0]
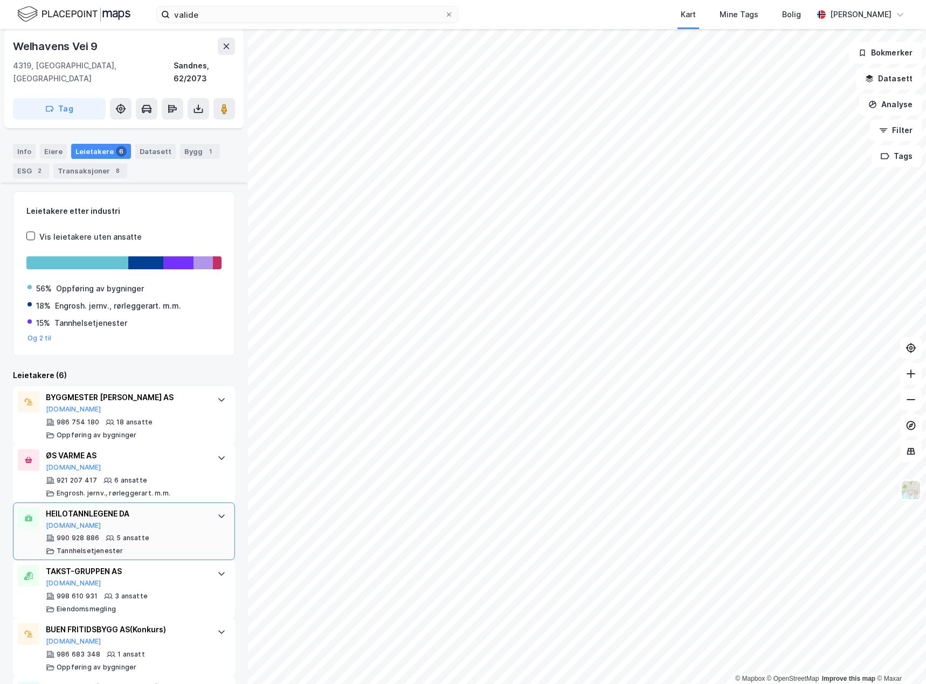
scroll to position [269, 0]
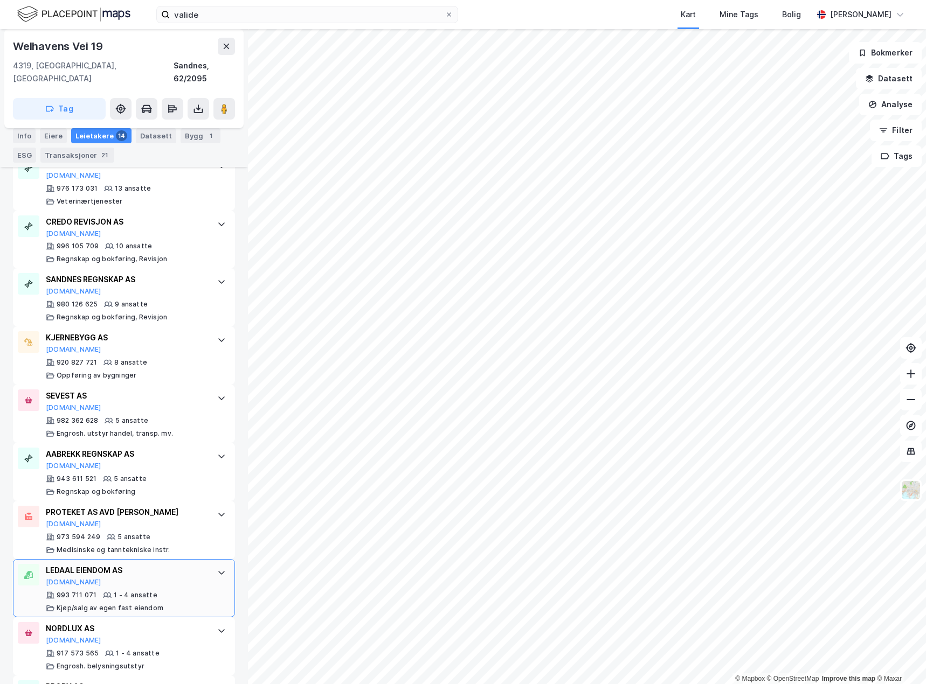
scroll to position [539, 0]
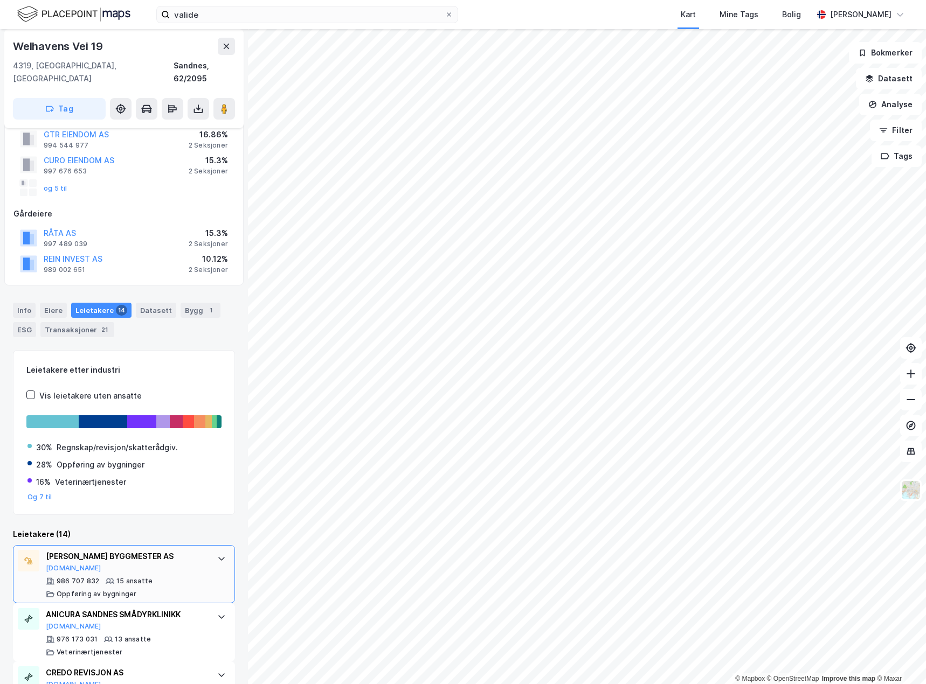
scroll to position [162, 0]
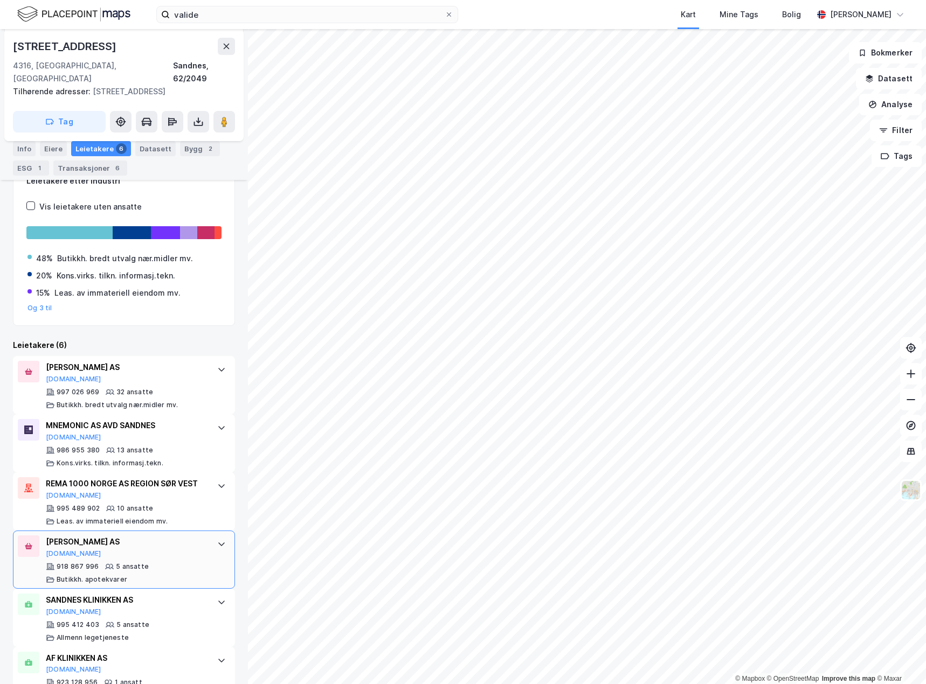
scroll to position [196, 0]
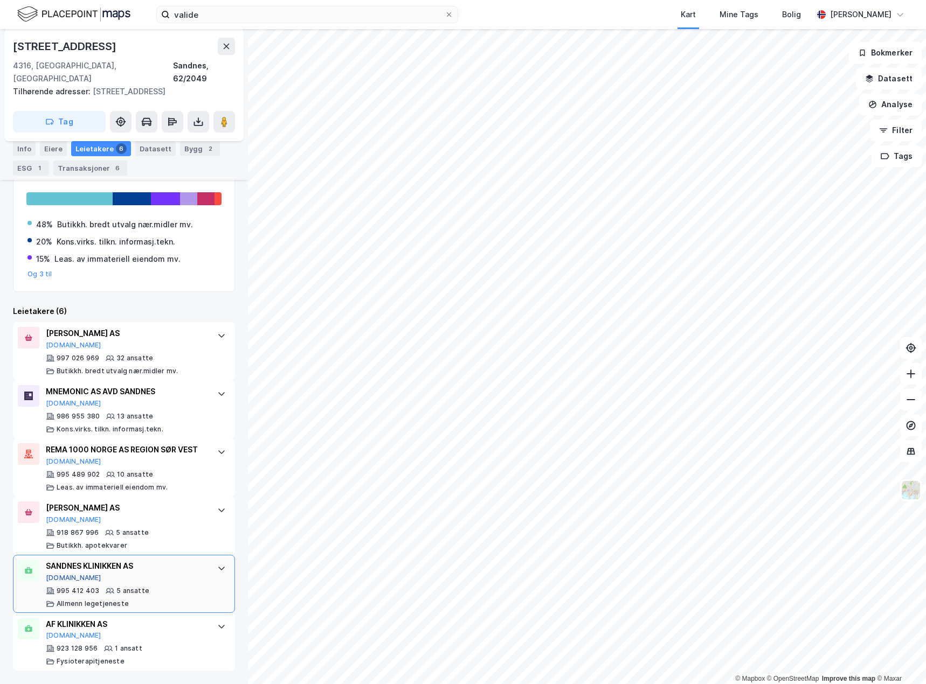
click at [62, 578] on button "[DOMAIN_NAME]" at bounding box center [73, 578] width 55 height 9
click at [66, 634] on button "[DOMAIN_NAME]" at bounding box center [73, 635] width 55 height 9
